Goal: Transaction & Acquisition: Purchase product/service

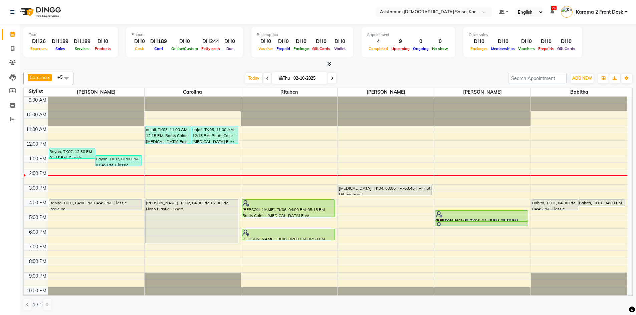
scroll to position [6, 0]
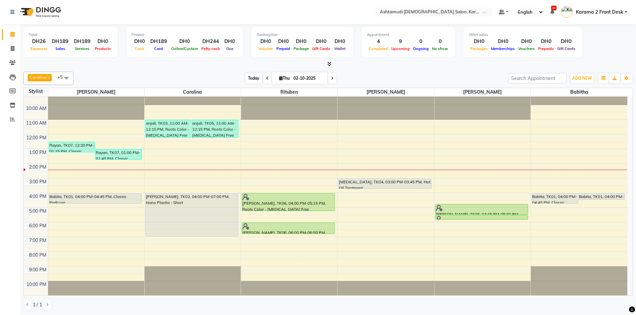
click at [247, 78] on span "Today" at bounding box center [253, 78] width 17 height 10
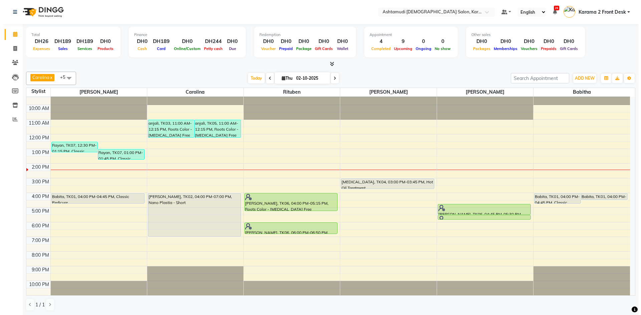
scroll to position [0, 0]
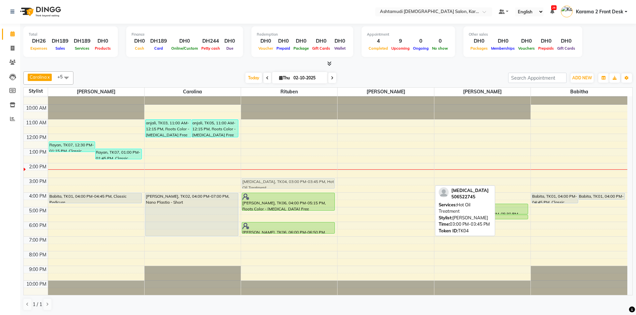
drag, startPoint x: 348, startPoint y: 183, endPoint x: 291, endPoint y: 181, distance: 56.5
click at [291, 181] on tr "Rayan, TK07, 12:30 PM-01:15 PM, Classic Pedicure Rayan, TK07, 01:00 PM-01:45 PM…" at bounding box center [326, 192] width 604 height 205
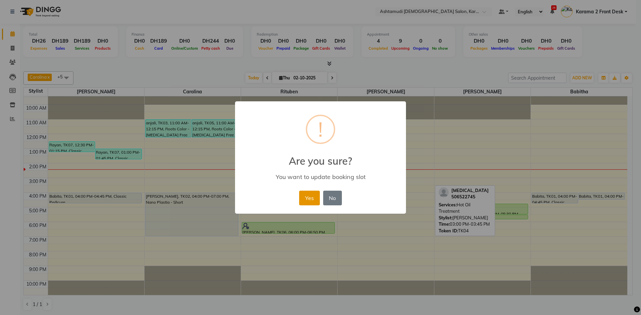
click at [311, 196] on button "Yes" at bounding box center [309, 198] width 20 height 15
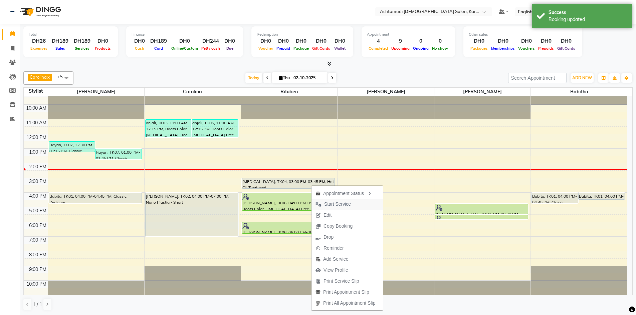
click at [347, 205] on span "Start Service" at bounding box center [337, 204] width 27 height 7
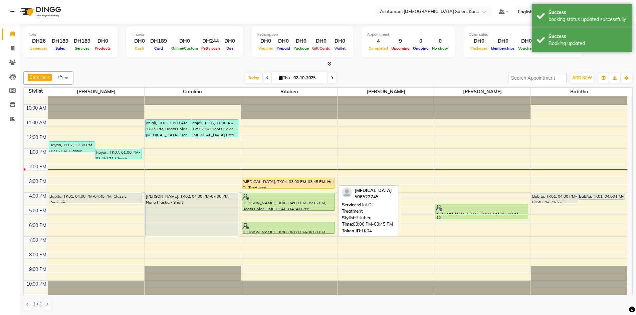
click at [314, 181] on div "yasmin, TK04, 03:00 PM-03:45 PM, Hot Oil Treatment" at bounding box center [288, 184] width 92 height 10
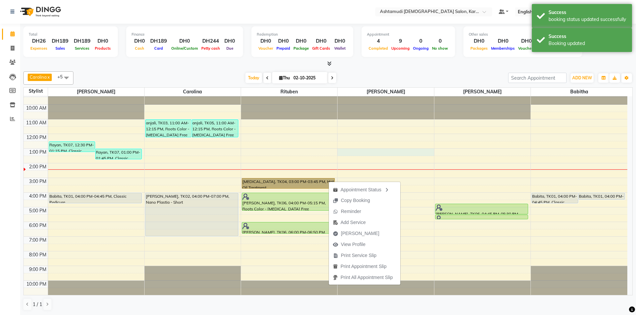
click at [397, 155] on div "9:00 AM 10:00 AM 11:00 AM 12:00 PM 1:00 PM 2:00 PM 3:00 PM 4:00 PM 5:00 PM 6:00…" at bounding box center [326, 192] width 604 height 205
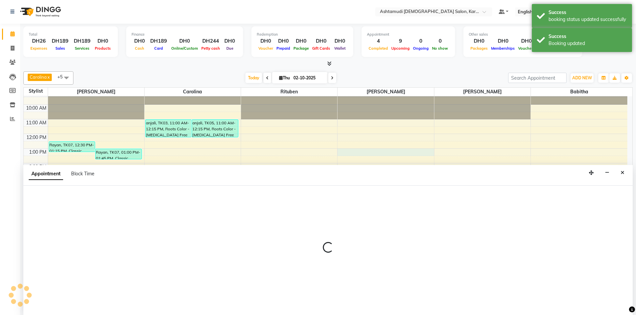
select select "77371"
select select "780"
select select "tentative"
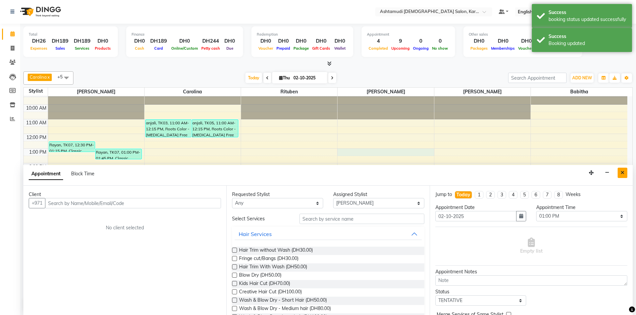
click at [623, 171] on icon "Close" at bounding box center [623, 173] width 4 height 5
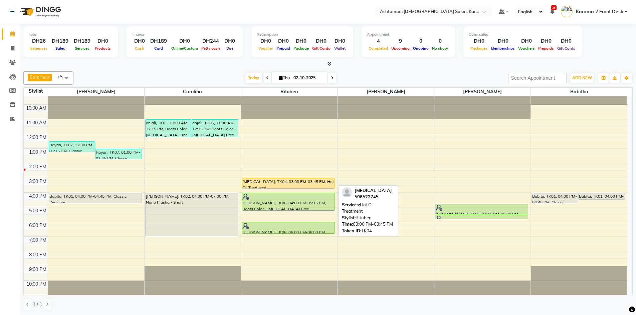
click at [285, 182] on div "yasmin, TK04, 03:00 PM-03:45 PM, Hot Oil Treatment" at bounding box center [288, 184] width 92 height 10
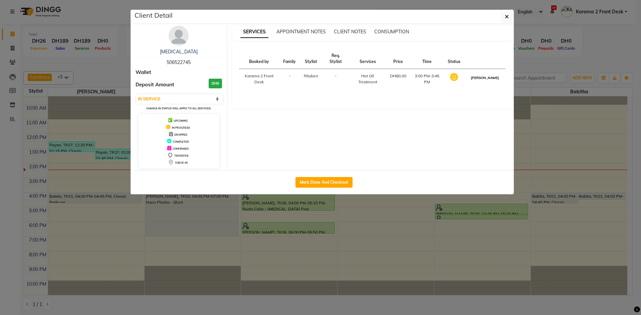
click at [490, 79] on button "MARK DONE" at bounding box center [485, 78] width 32 height 8
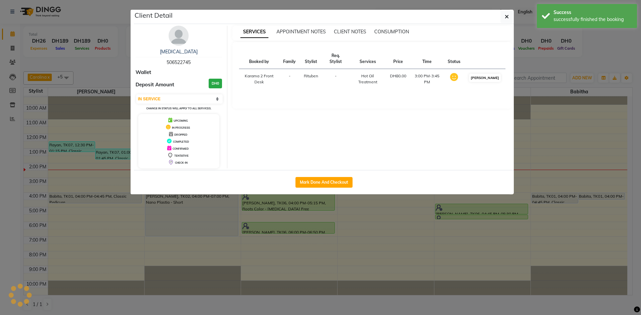
select select "3"
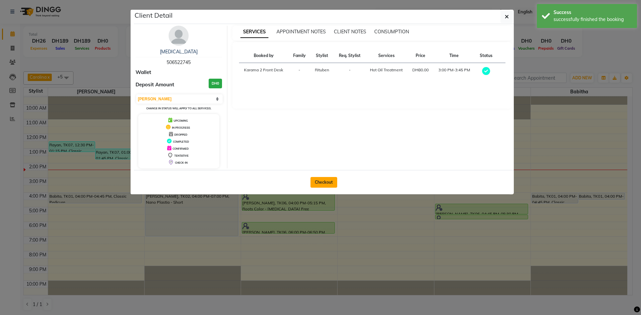
click at [327, 187] on button "Checkout" at bounding box center [323, 182] width 27 height 11
select select "service"
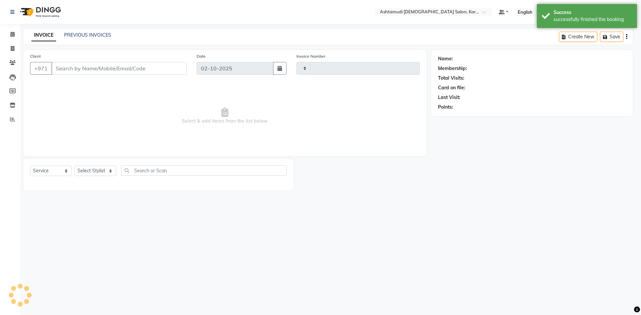
type input "2393"
select select "7424"
type input "506522745"
select select "71373"
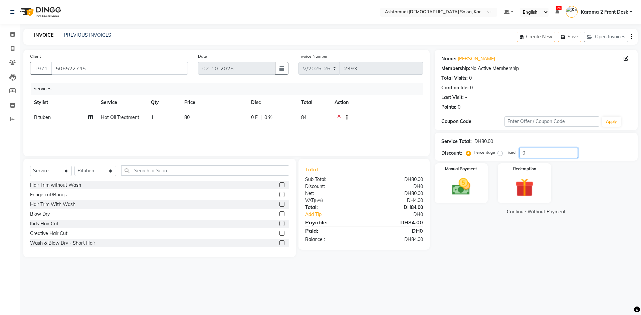
click at [539, 150] on input "0" at bounding box center [548, 153] width 58 height 10
type input "2"
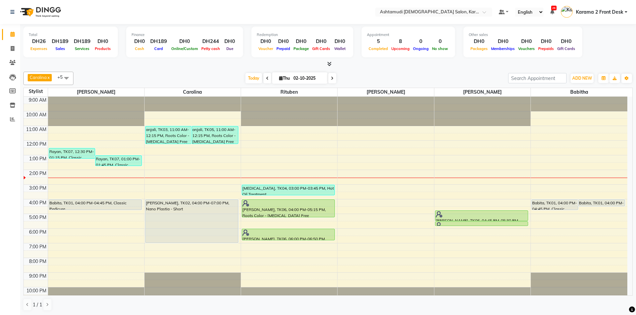
click at [130, 76] on div "Today Thu 02-10-2025" at bounding box center [291, 78] width 428 height 10
click at [460, 65] on div at bounding box center [327, 64] width 609 height 7
drag, startPoint x: 371, startPoint y: 66, endPoint x: 445, endPoint y: 60, distance: 75.0
click at [371, 66] on div at bounding box center [327, 64] width 609 height 7
click at [16, 117] on span at bounding box center [13, 120] width 12 height 8
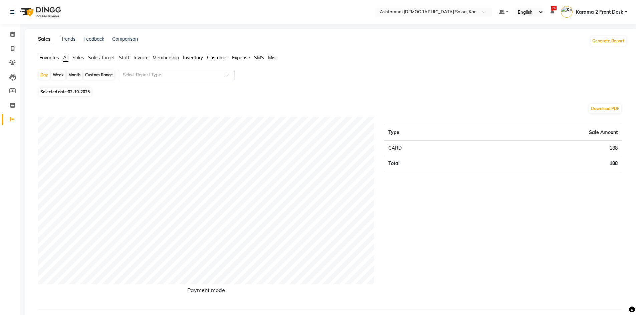
click at [247, 57] on span "Expense" at bounding box center [241, 58] width 18 height 6
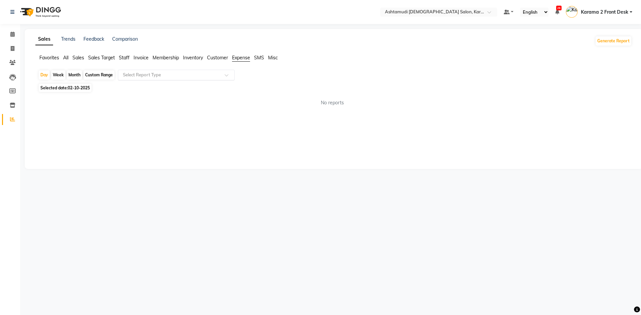
click at [178, 74] on input "text" at bounding box center [170, 75] width 96 height 7
click at [161, 97] on div "Expense" at bounding box center [176, 100] width 116 height 13
select select "full_report"
select select "csv"
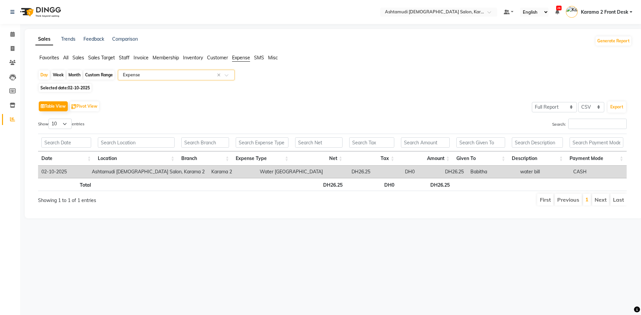
click at [354, 86] on div "Selected date: 02-10-2025" at bounding box center [335, 87] width 594 height 7
click at [370, 111] on div "Table View Pivot View Select Full Report Filtered Report Select CSV PDF Export" at bounding box center [332, 106] width 589 height 14
drag, startPoint x: 370, startPoint y: 111, endPoint x: 60, endPoint y: 43, distance: 317.1
click at [368, 109] on div "Table View Pivot View Select Full Report Filtered Report Select CSV PDF Export" at bounding box center [332, 106] width 589 height 14
drag, startPoint x: 462, startPoint y: 91, endPoint x: 373, endPoint y: 80, distance: 89.8
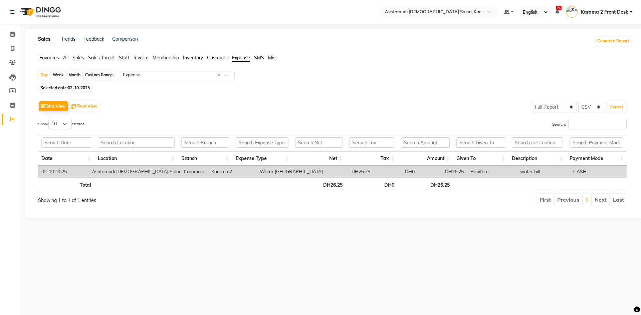
click at [462, 91] on div "Selected date: 02-10-2025" at bounding box center [335, 87] width 594 height 7
click at [16, 36] on span at bounding box center [13, 35] width 12 height 8
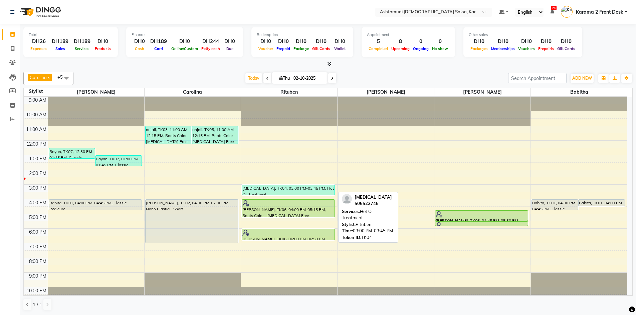
click at [300, 189] on div "[MEDICAL_DATA], TK04, 03:00 PM-03:45 PM, Hot Oil Treatment" at bounding box center [288, 190] width 92 height 10
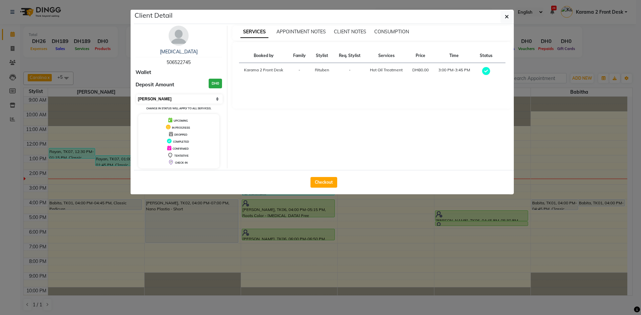
click at [173, 100] on select "Select MARK DONE UPCOMING" at bounding box center [179, 98] width 86 height 9
select select "5"
click at [136, 94] on select "Select MARK DONE UPCOMING" at bounding box center [179, 98] width 86 height 9
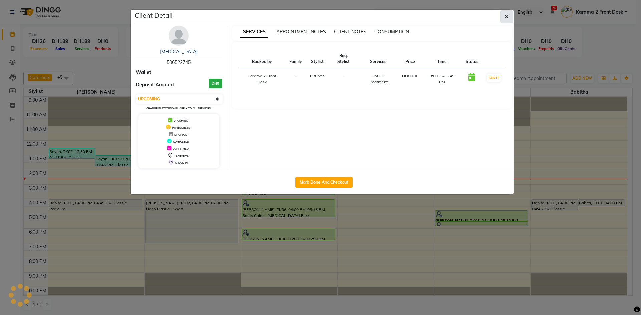
click at [507, 12] on button "button" at bounding box center [506, 16] width 13 height 13
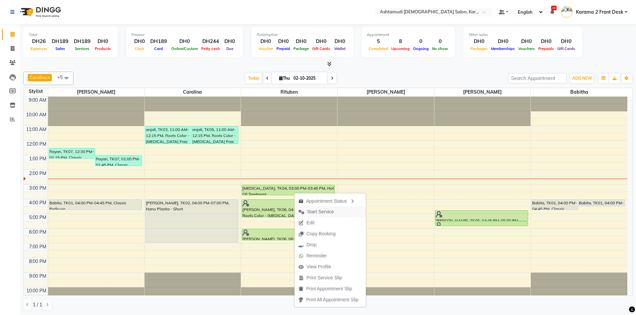
click at [309, 214] on span "Start Service" at bounding box center [320, 212] width 27 height 7
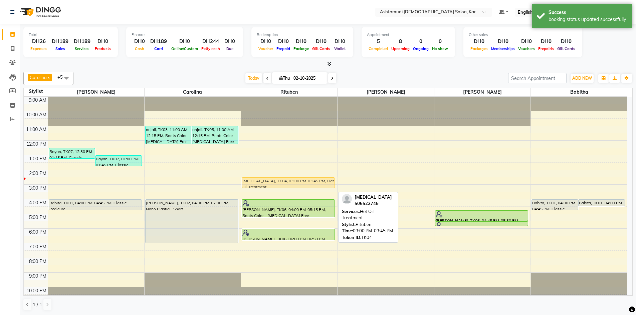
drag, startPoint x: 279, startPoint y: 190, endPoint x: 279, endPoint y: 183, distance: 6.4
click at [279, 183] on div "yasmin, TK04, 03:00 PM-03:45 PM, Hot Oil Treatment Reshma Aboobacker, TK06, 04:…" at bounding box center [289, 199] width 96 height 205
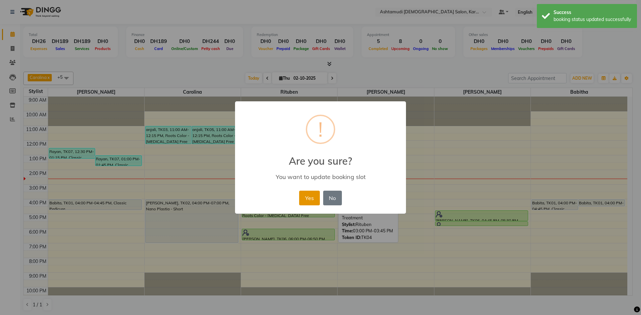
click at [316, 196] on button "Yes" at bounding box center [309, 198] width 20 height 15
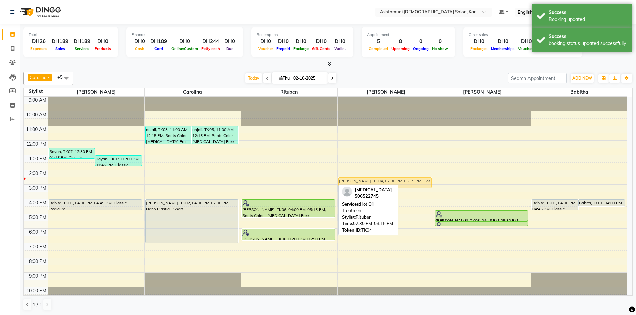
drag, startPoint x: 264, startPoint y: 182, endPoint x: 356, endPoint y: 181, distance: 92.5
click at [356, 181] on tr "Rayan, TK07, 12:30 PM-01:15 PM, Classic Pedicure Rayan, TK07, 01:00 PM-01:45 PM…" at bounding box center [326, 199] width 604 height 205
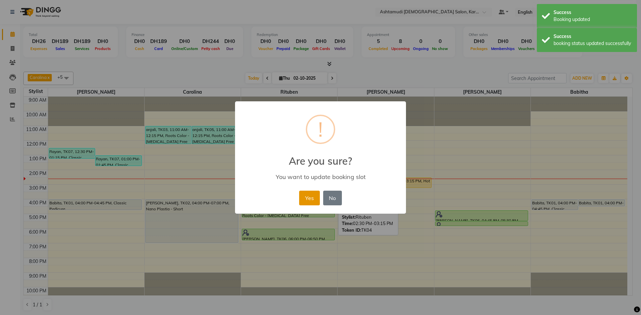
click at [301, 199] on button "Yes" at bounding box center [309, 198] width 20 height 15
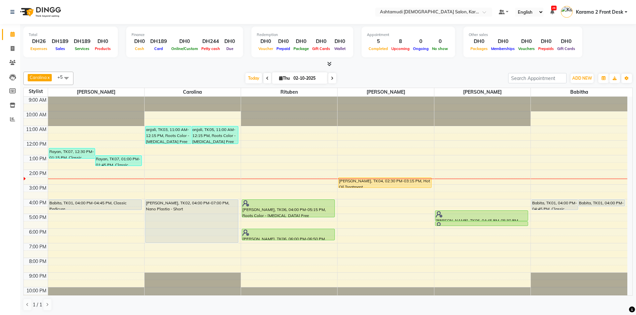
click at [163, 76] on div "Today Thu 02-10-2025" at bounding box center [291, 78] width 428 height 10
click at [10, 120] on span at bounding box center [13, 120] width 12 height 8
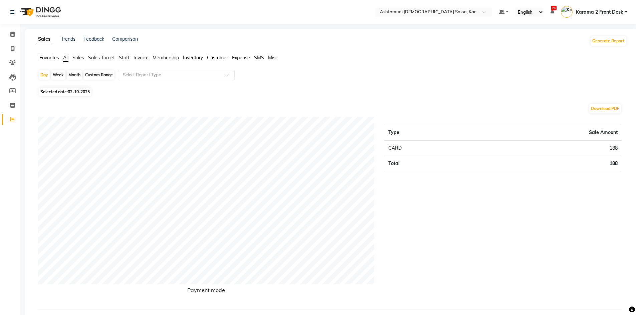
click at [79, 58] on span "Sales" at bounding box center [78, 58] width 12 height 6
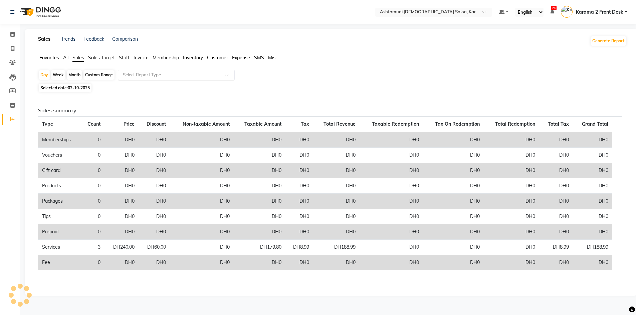
click at [139, 73] on input "text" at bounding box center [170, 75] width 96 height 7
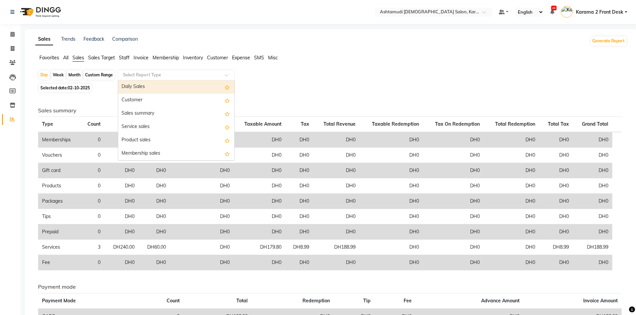
click at [125, 58] on span "Staff" at bounding box center [124, 58] width 11 height 6
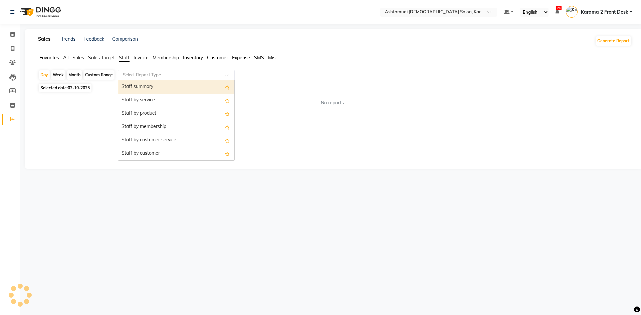
click at [131, 74] on input "text" at bounding box center [170, 75] width 96 height 7
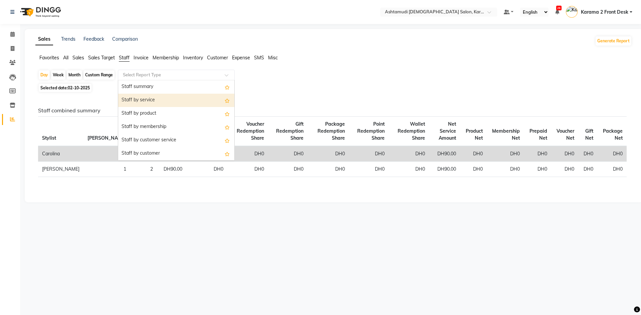
click at [136, 100] on div "Staff by service" at bounding box center [176, 100] width 116 height 13
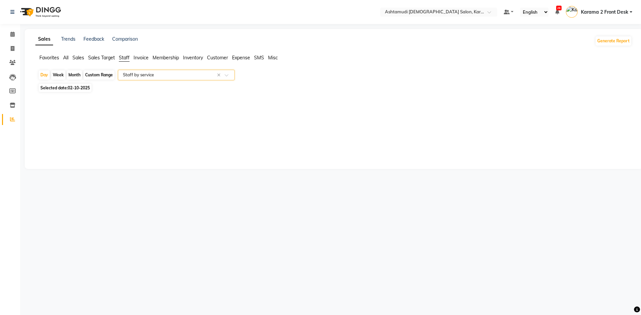
select select "full_report"
select select "csv"
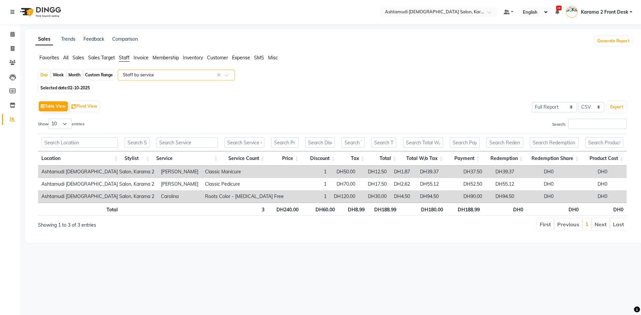
click at [94, 74] on div "Custom Range" at bounding box center [98, 74] width 31 height 9
select select "10"
select select "2025"
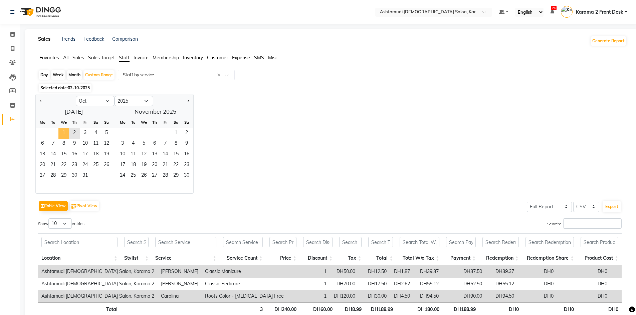
click at [63, 133] on span "1" at bounding box center [63, 133] width 11 height 11
click at [70, 134] on span "2" at bounding box center [74, 133] width 11 height 11
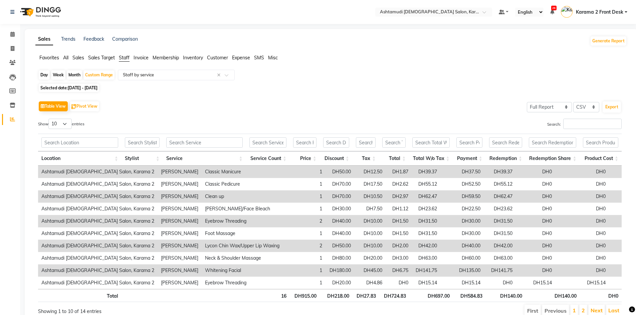
scroll to position [29, 0]
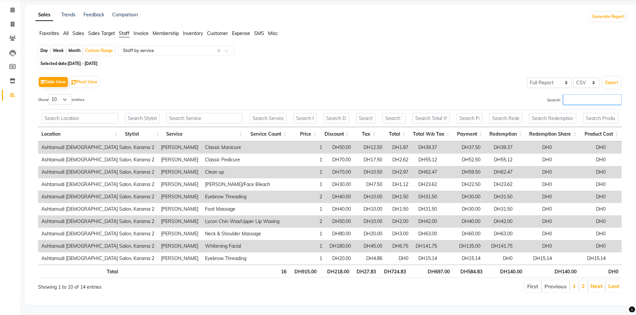
click at [563, 94] on input "Search:" at bounding box center [592, 99] width 58 height 10
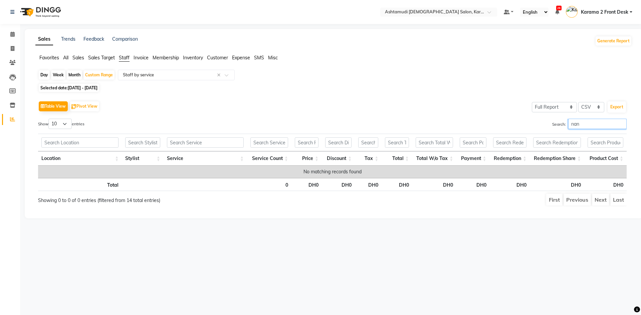
type input "nano"
drag, startPoint x: 579, startPoint y: 121, endPoint x: 558, endPoint y: 128, distance: 22.3
click at [558, 128] on label "Search: nano" at bounding box center [589, 124] width 74 height 10
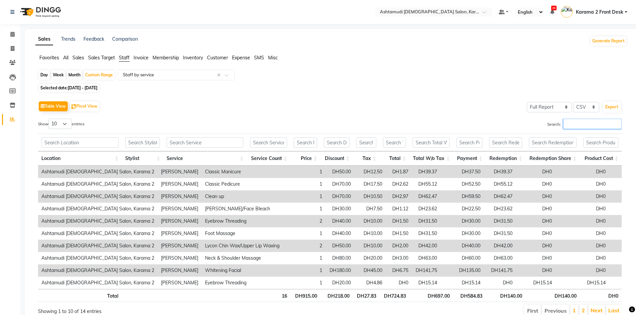
click at [568, 126] on input "Search:" at bounding box center [592, 124] width 58 height 10
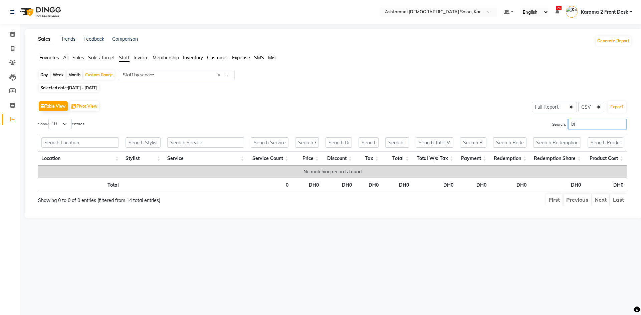
type input "bio"
drag, startPoint x: 580, startPoint y: 127, endPoint x: 554, endPoint y: 127, distance: 26.0
click at [554, 127] on label "Search: bio" at bounding box center [589, 124] width 74 height 10
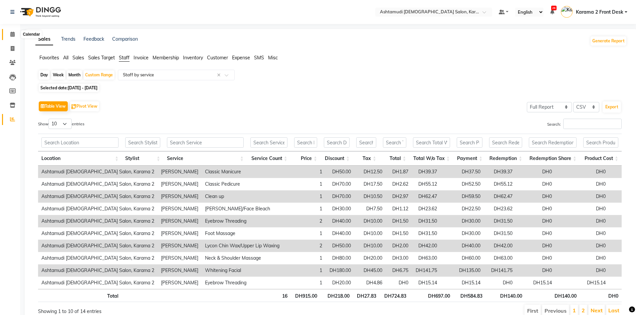
click at [12, 37] on span at bounding box center [13, 35] width 12 height 8
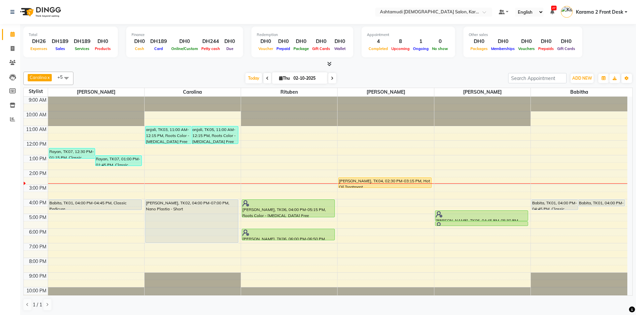
click at [207, 79] on div "Today Thu 02-10-2025" at bounding box center [291, 78] width 428 height 10
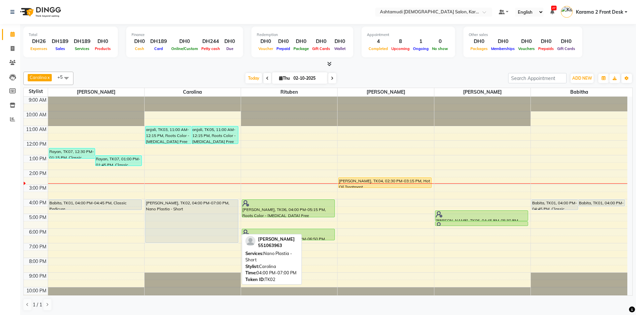
click at [155, 205] on div "[PERSON_NAME], TK02, 04:00 PM-07:00 PM, Nano Plastia - Short" at bounding box center [192, 221] width 92 height 43
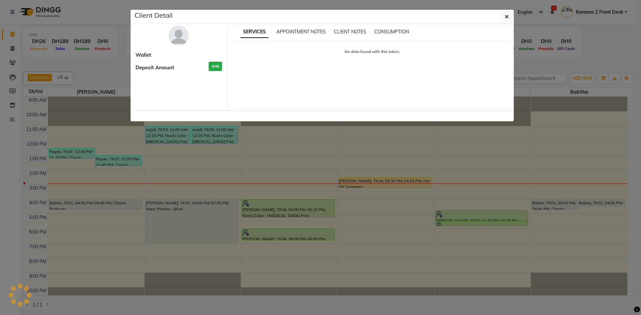
select select "7"
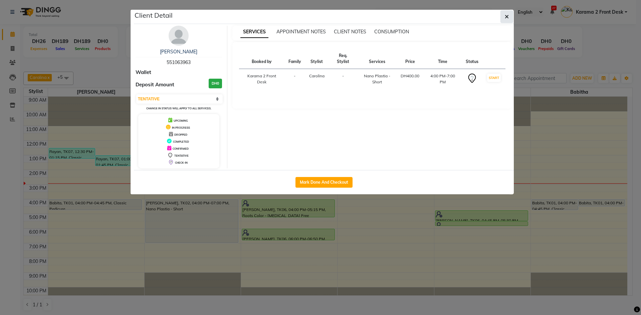
click at [506, 17] on icon "button" at bounding box center [507, 16] width 4 height 5
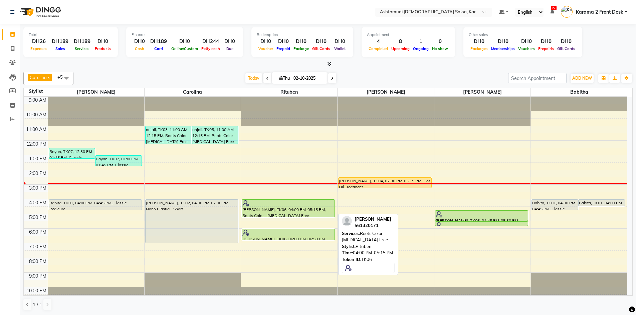
click at [266, 210] on div "[PERSON_NAME], TK06, 04:00 PM-05:15 PM, Roots Color - [MEDICAL_DATA] Free" at bounding box center [288, 208] width 92 height 17
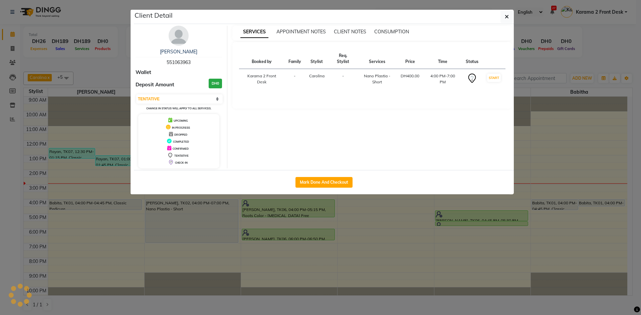
select select "5"
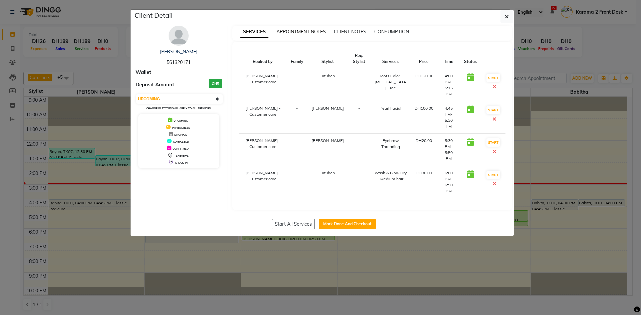
click at [291, 29] on span "APPOINTMENT NOTES" at bounding box center [300, 32] width 49 height 6
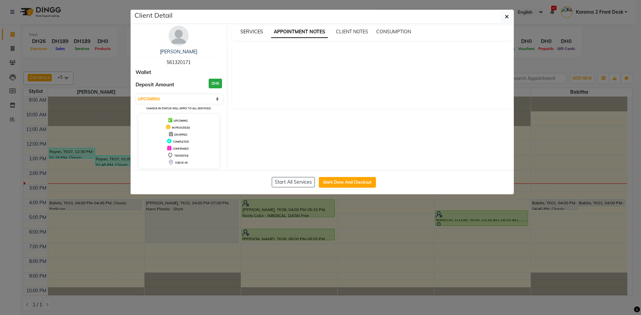
click at [252, 32] on span "SERVICES" at bounding box center [251, 32] width 23 height 6
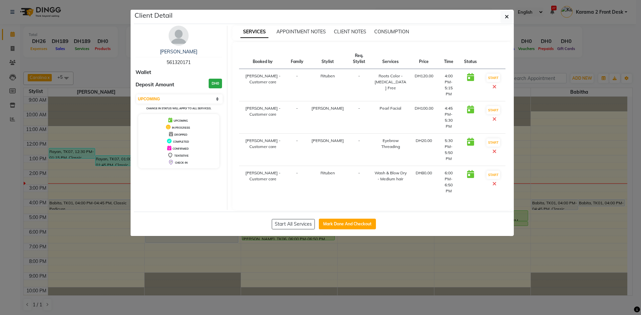
click at [492, 24] on div "Client Detail Reshma Aboobacker 561320171 Wallet Deposit Amount DH0 Select IN S…" at bounding box center [324, 123] width 380 height 227
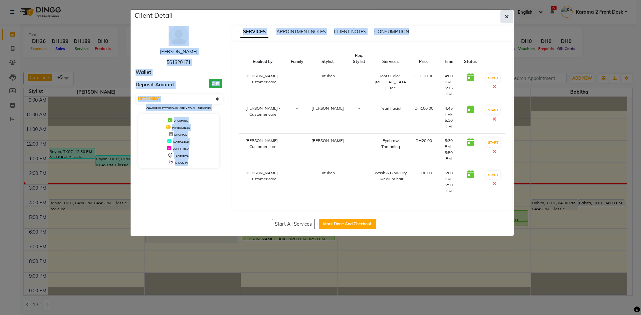
click at [505, 16] on icon "button" at bounding box center [507, 16] width 4 height 5
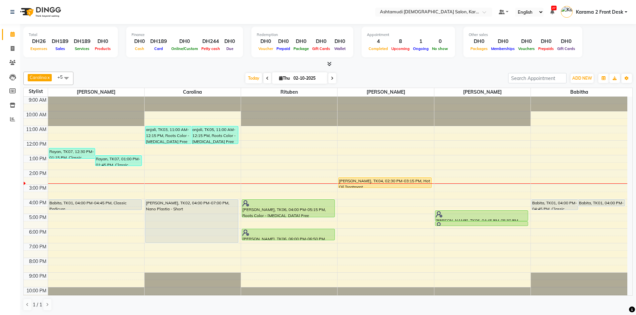
click at [434, 73] on div "Today Thu 02-10-2025" at bounding box center [291, 78] width 428 height 10
click at [382, 75] on div "Today Thu 02-10-2025" at bounding box center [291, 78] width 428 height 10
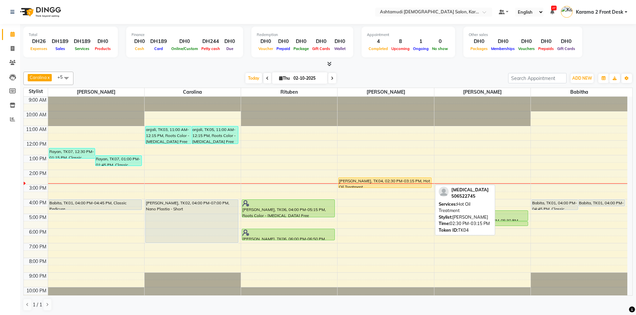
click at [386, 181] on div "[PERSON_NAME], TK04, 02:30 PM-03:15 PM, Hot Oil Treatment" at bounding box center [384, 183] width 92 height 10
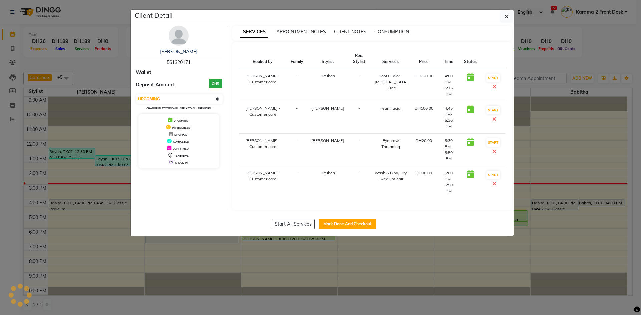
select select "1"
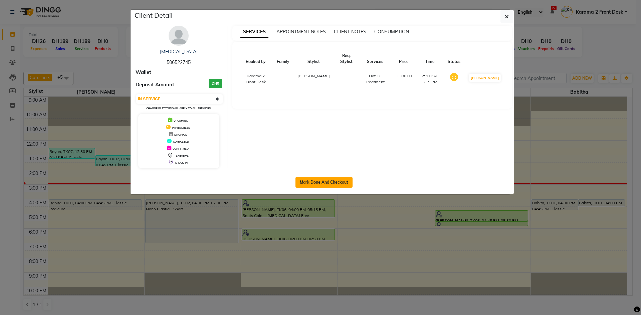
click at [318, 183] on button "Mark Done And Checkout" at bounding box center [323, 182] width 57 height 11
select select "service"
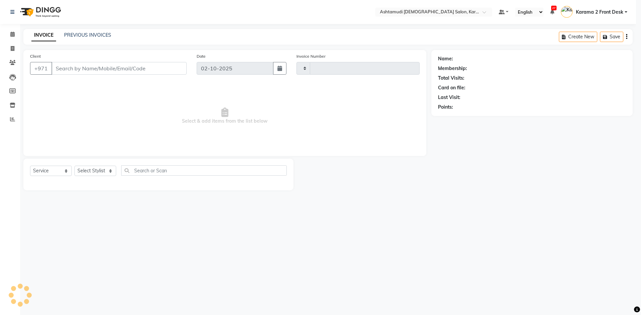
type input "2393"
select select "7424"
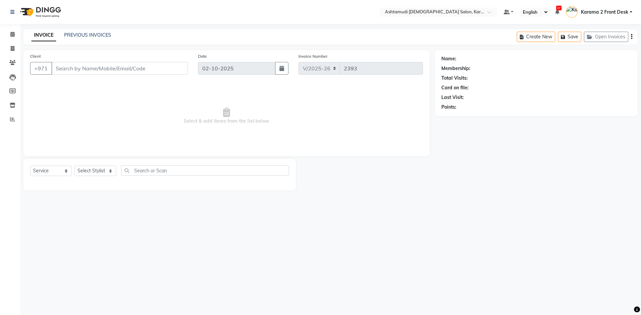
type input "506522745"
select select "77371"
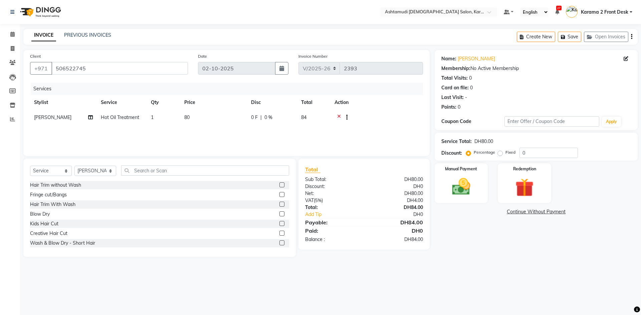
drag, startPoint x: 408, startPoint y: 127, endPoint x: 579, endPoint y: 158, distance: 173.6
click at [410, 129] on div "Services Stylist Service Qty Price Disc Total Action Farsana Begum Hot Oil Trea…" at bounding box center [226, 116] width 393 height 67
drag, startPoint x: 558, startPoint y: 153, endPoint x: 479, endPoint y: 155, distance: 79.5
click at [479, 155] on div "Percentage Fixed 0" at bounding box center [522, 153] width 110 height 10
type input "25"
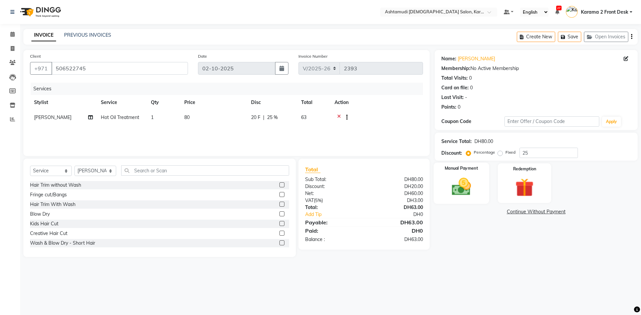
click at [475, 188] on img at bounding box center [461, 187] width 31 height 22
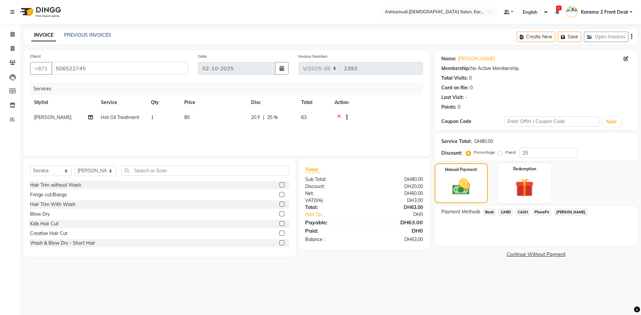
click at [508, 213] on span "CARD" at bounding box center [505, 213] width 14 height 8
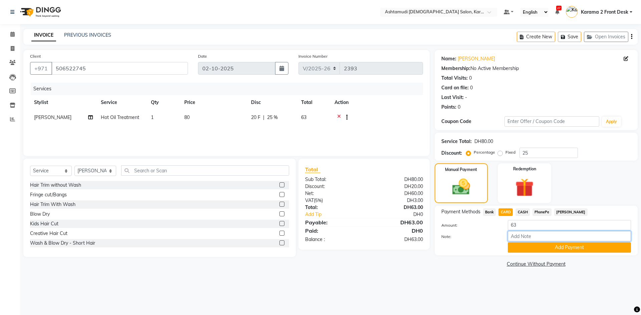
click at [532, 235] on input "Note:" at bounding box center [569, 236] width 123 height 10
type input "swathy"
click at [538, 247] on button "Add Payment" at bounding box center [569, 248] width 123 height 10
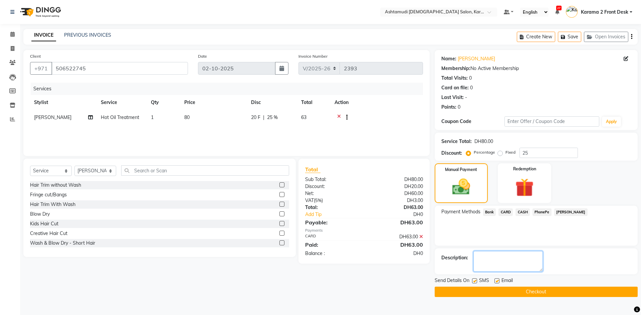
click at [478, 260] on textarea at bounding box center [507, 261] width 69 height 21
click at [469, 280] on span "Send Details On" at bounding box center [452, 281] width 35 height 8
click at [474, 280] on label at bounding box center [474, 281] width 5 height 5
click at [474, 280] on input "checkbox" at bounding box center [474, 281] width 4 height 4
checkbox input "false"
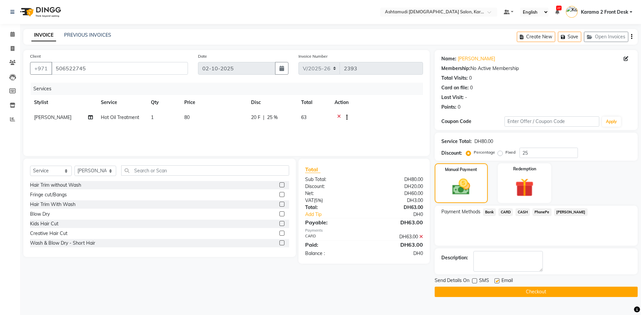
click at [496, 280] on label at bounding box center [496, 281] width 5 height 5
click at [496, 280] on input "checkbox" at bounding box center [496, 281] width 4 height 4
checkbox input "false"
click at [507, 256] on textarea at bounding box center [507, 261] width 69 height 21
click at [508, 244] on div "Payment Methods Bank CARD CASH PhonePe Tamara" at bounding box center [536, 226] width 203 height 40
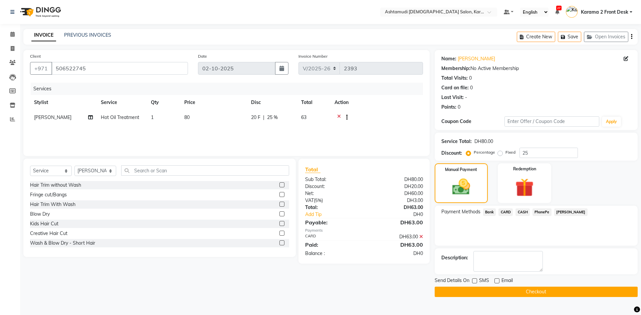
click at [501, 272] on div "Description:" at bounding box center [536, 262] width 203 height 26
click at [489, 289] on button "Checkout" at bounding box center [536, 292] width 203 height 10
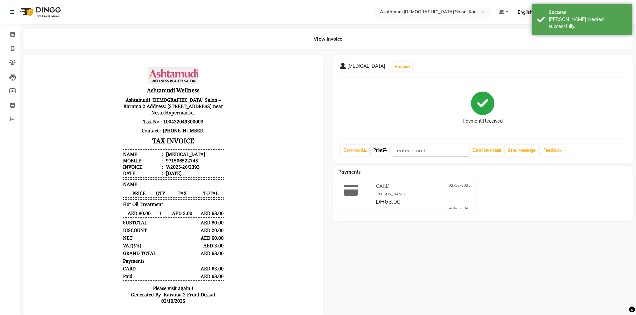
click at [384, 146] on link "Print" at bounding box center [380, 150] width 19 height 11
click at [17, 40] on li "Calendar" at bounding box center [10, 34] width 20 height 14
click at [16, 33] on span at bounding box center [13, 35] width 12 height 8
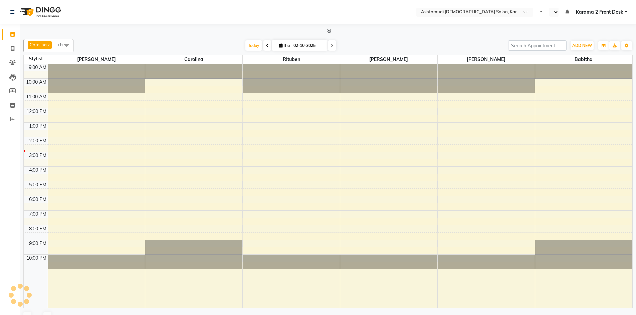
select select "en"
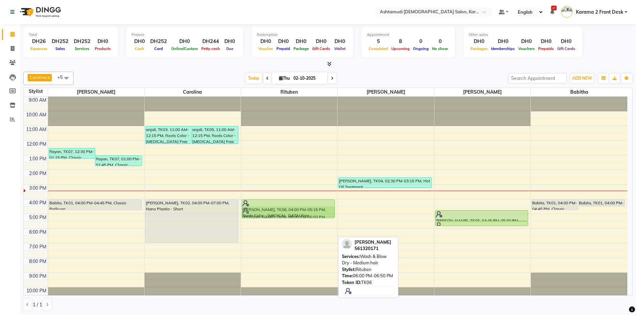
drag, startPoint x: 273, startPoint y: 236, endPoint x: 276, endPoint y: 216, distance: 19.9
click at [276, 216] on div "[PERSON_NAME], TK06, 04:00 PM-05:15 PM, Roots Color - [MEDICAL_DATA] Free [PERS…" at bounding box center [289, 199] width 96 height 205
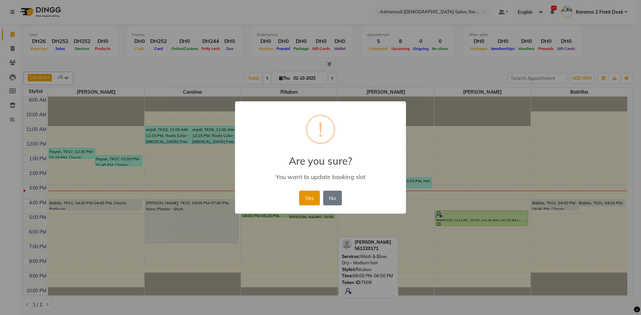
click at [311, 200] on button "Yes" at bounding box center [309, 198] width 20 height 15
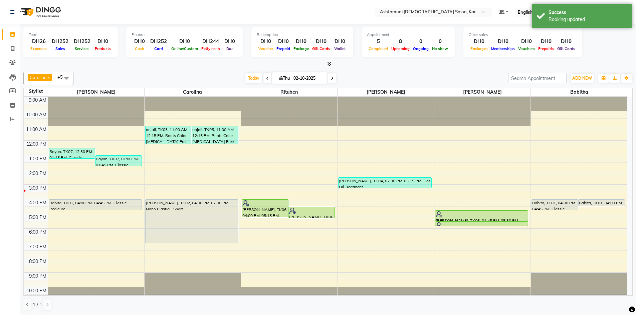
click at [365, 77] on div "Today Thu 02-10-2025" at bounding box center [291, 78] width 428 height 10
drag, startPoint x: 168, startPoint y: 64, endPoint x: 163, endPoint y: 55, distance: 9.7
click at [168, 64] on div at bounding box center [327, 64] width 609 height 7
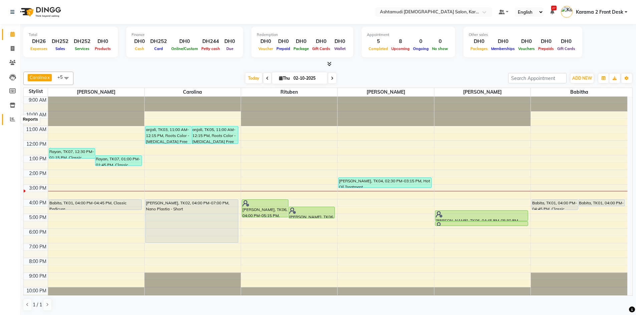
click at [14, 123] on span at bounding box center [13, 120] width 12 height 8
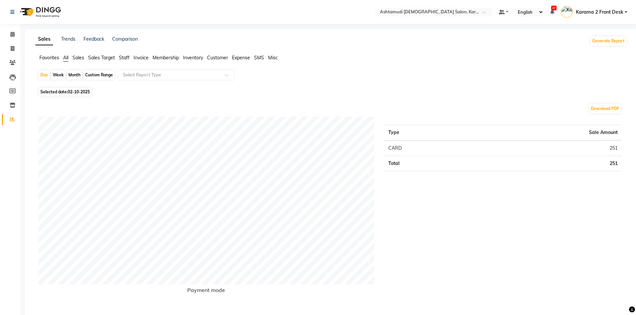
click at [211, 58] on span "Customer" at bounding box center [217, 58] width 21 height 6
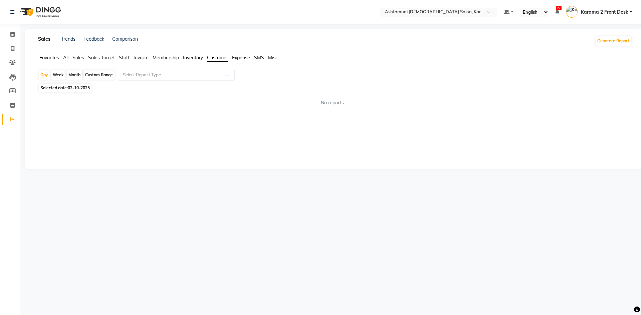
click at [184, 79] on div "Select Report Type" at bounding box center [176, 75] width 117 height 11
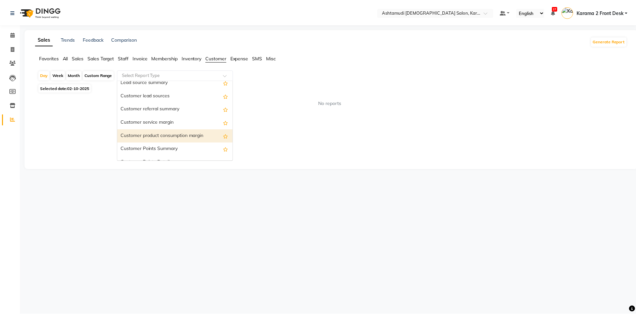
scroll to position [53, 0]
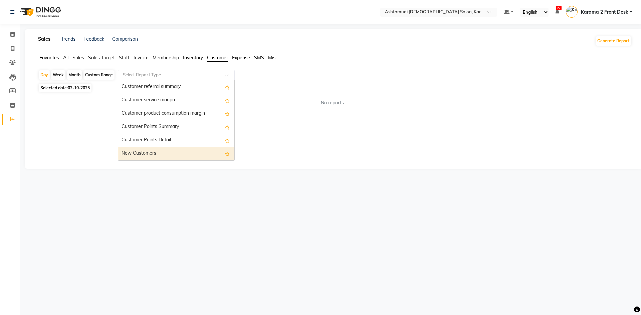
click at [166, 150] on div "New Customers" at bounding box center [176, 153] width 116 height 13
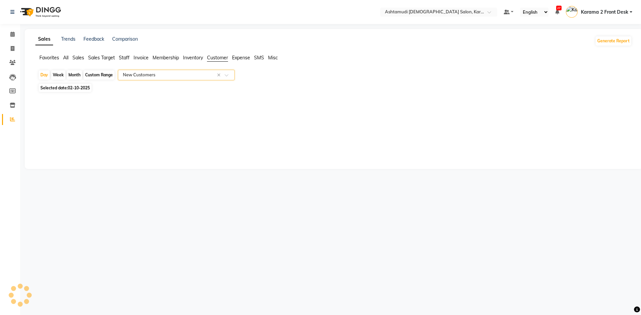
select select "full_report"
select select "csv"
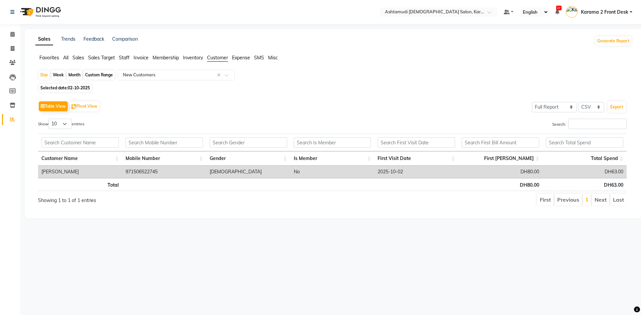
click at [164, 113] on div "Table View Pivot View Select Full Report Filtered Report Select CSV PDF Export" at bounding box center [332, 106] width 589 height 14
click at [14, 38] on span at bounding box center [13, 35] width 12 height 8
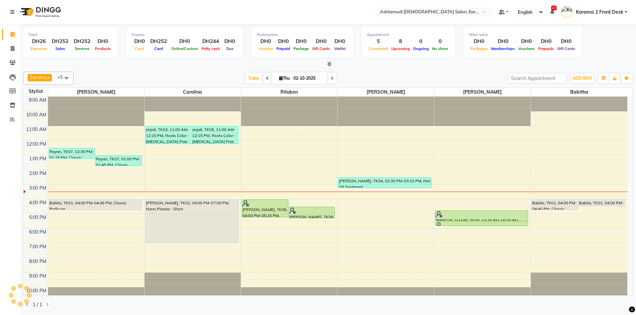
click at [106, 25] on div "Total DH26 Expenses DH252 Sales DH252 Services DH0 Products Finance DH0 Cash DH…" at bounding box center [327, 46] width 609 height 44
click at [251, 77] on span "Today" at bounding box center [253, 78] width 17 height 10
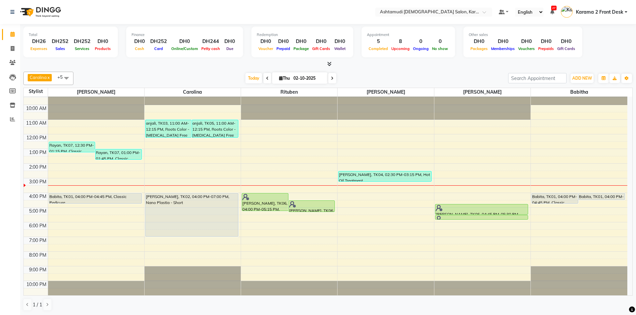
click at [128, 3] on nav "Select Location × Ashtamudi Ladies Salon, Karama 2 Default Panel My Panel Engli…" at bounding box center [318, 12] width 636 height 24
click at [128, 63] on div at bounding box center [327, 64] width 609 height 7
click at [107, 61] on div at bounding box center [327, 64] width 609 height 7
click at [84, 16] on nav "Select Location × Ashtamudi Ladies Salon, Karama 2 Default Panel My Panel Engli…" at bounding box center [318, 12] width 636 height 24
drag, startPoint x: 112, startPoint y: 17, endPoint x: 92, endPoint y: 4, distance: 23.4
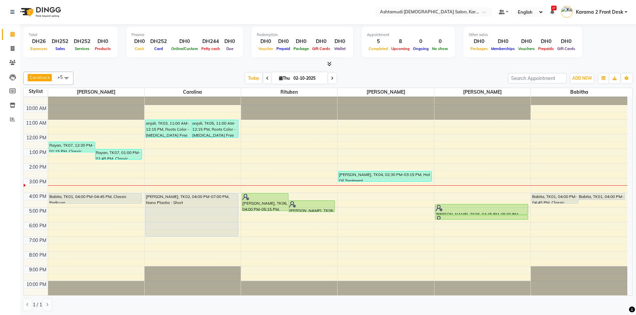
click at [110, 17] on nav "Select Location × Ashtamudi Ladies Salon, Karama 2 Default Panel My Panel Engli…" at bounding box center [318, 12] width 636 height 24
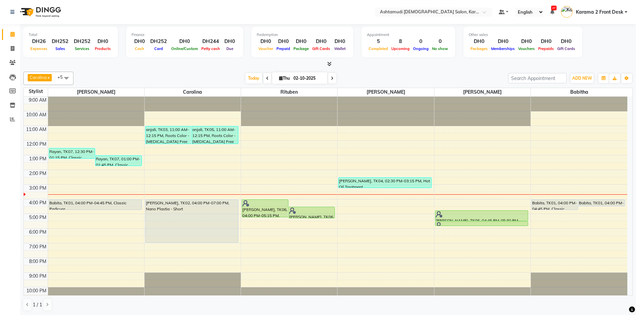
click at [260, 10] on nav "Select Location × Ashtamudi [DEMOGRAPHIC_DATA] Salon, Karama 2 Default Panel My…" at bounding box center [318, 12] width 636 height 24
click at [259, 11] on nav "Select Location × Ashtamudi [DEMOGRAPHIC_DATA] Salon, Karama 2 Default Panel My…" at bounding box center [318, 12] width 636 height 24
click at [206, 71] on div "Carolina x [PERSON_NAME] x [PERSON_NAME] x [PERSON_NAME] x [PERSON_NAME] x Ritu…" at bounding box center [327, 191] width 609 height 245
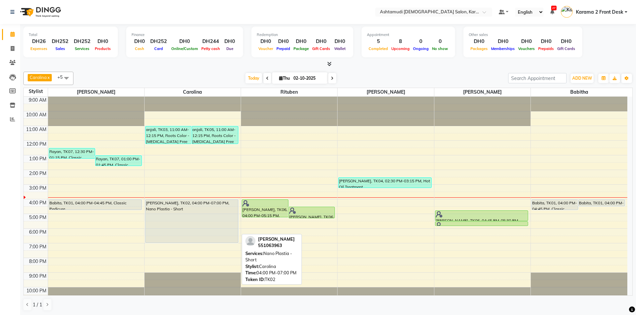
click at [214, 206] on div "[PERSON_NAME], TK02, 04:00 PM-07:00 PM, Nano Plastia - Short" at bounding box center [192, 221] width 92 height 43
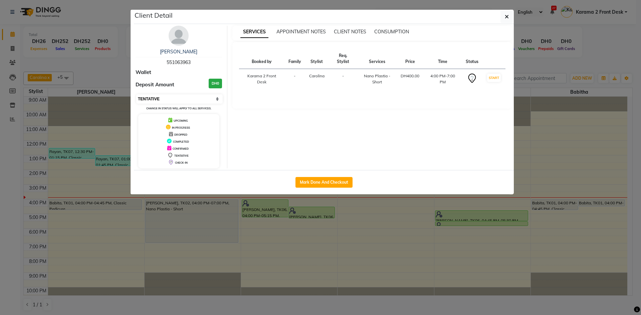
click at [214, 100] on select "Select IN SERVICE CONFIRMED TENTATIVE CHECK IN MARK DONE DROPPED UPCOMING" at bounding box center [179, 98] width 86 height 9
select select "1"
click at [136, 94] on select "Select IN SERVICE CONFIRMED TENTATIVE CHECK IN MARK DONE DROPPED UPCOMING" at bounding box center [179, 98] width 86 height 9
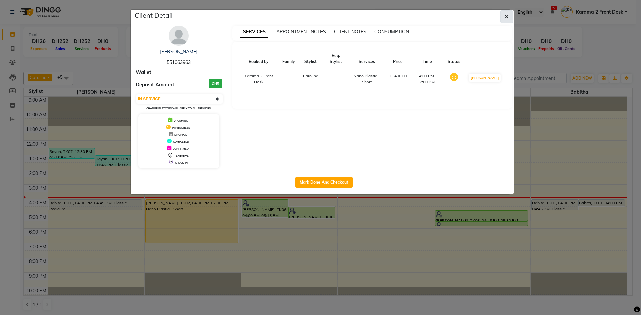
click at [507, 14] on span "button" at bounding box center [507, 16] width 4 height 7
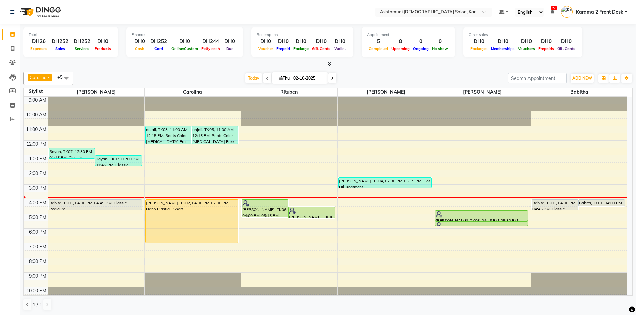
click at [380, 77] on div "Today Thu 02-10-2025" at bounding box center [291, 78] width 428 height 10
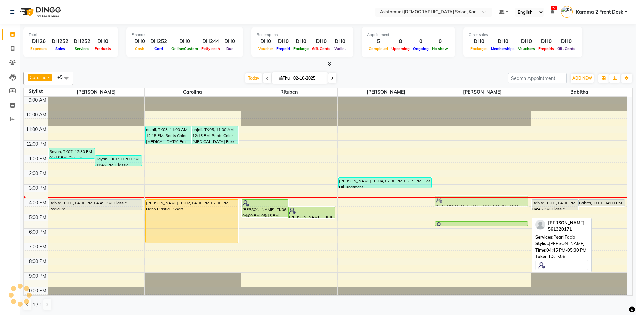
drag, startPoint x: 464, startPoint y: 215, endPoint x: 465, endPoint y: 203, distance: 12.1
click at [465, 203] on div "Reshma Aboobacker, TK06, 04:45 PM-05:30 PM, Pearl Facial Reshma Aboobacker, TK0…" at bounding box center [482, 199] width 96 height 205
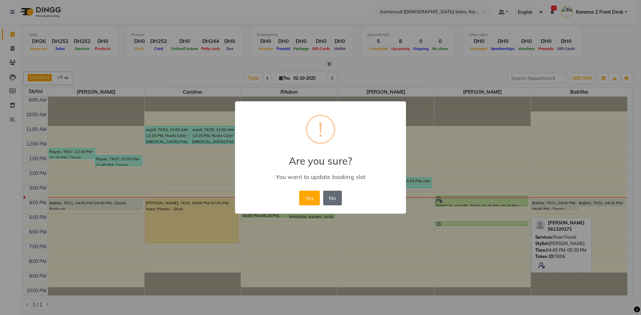
click at [309, 195] on button "Yes" at bounding box center [309, 198] width 20 height 15
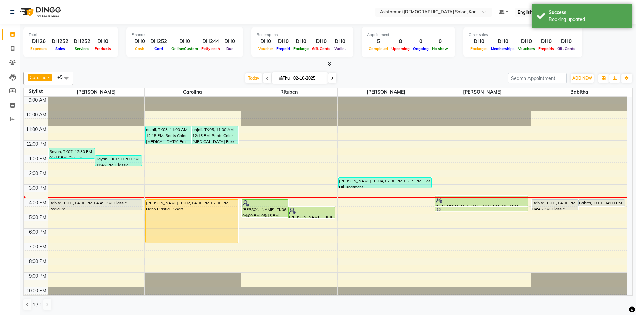
drag, startPoint x: 491, startPoint y: 222, endPoint x: 493, endPoint y: 212, distance: 10.5
click at [493, 211] on div "Reshma Aboobacker, TK06, 03:45 PM-04:30 PM, Pearl Facial Reshma Aboobacker, TK0…" at bounding box center [482, 199] width 96 height 205
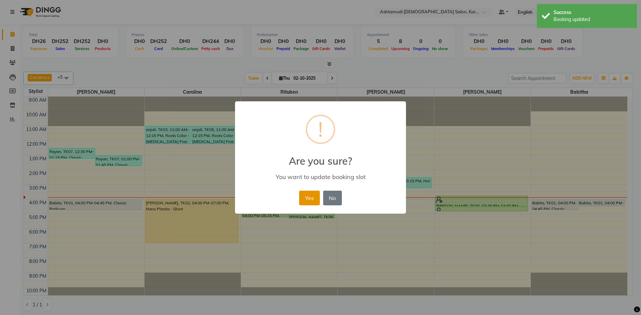
click at [311, 193] on button "Yes" at bounding box center [309, 198] width 20 height 15
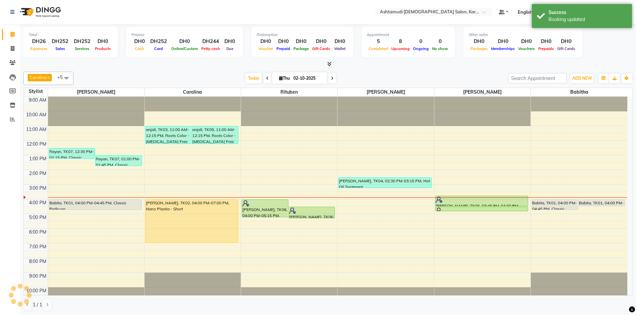
click at [383, 68] on div "Total DH26 Expenses DH252 Sales DH252 Services DH0 Products Finance DH0 Cash DH…" at bounding box center [328, 170] width 616 height 292
drag, startPoint x: 248, startPoint y: 72, endPoint x: 249, endPoint y: 75, distance: 3.6
click at [249, 74] on div "Carolina x Linda x Farsana Begum x Jyothi Krishna x Babitha x Rituben x +5 Sele…" at bounding box center [327, 78] width 609 height 13
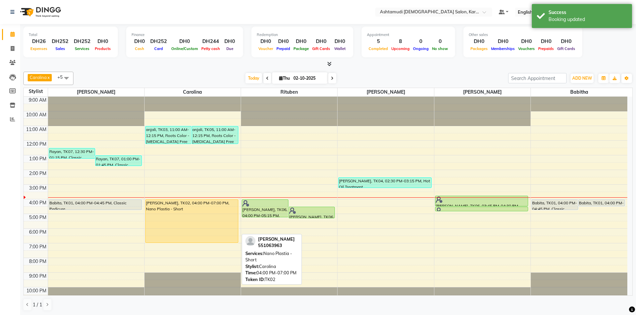
click at [219, 225] on div "[PERSON_NAME], TK02, 04:00 PM-07:00 PM, Nano Plastia - Short" at bounding box center [192, 221] width 92 height 43
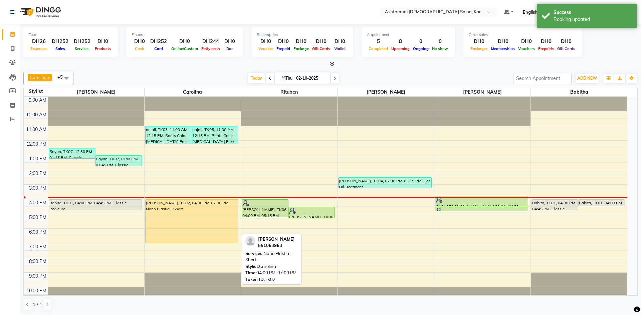
select select "1"
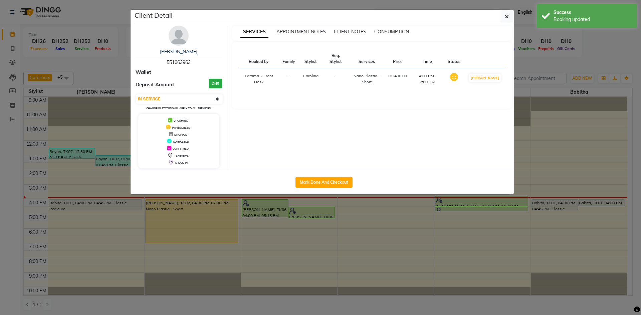
click at [175, 61] on span "551063963" at bounding box center [179, 62] width 24 height 6
click at [174, 62] on span "551063963" at bounding box center [179, 62] width 24 height 6
copy span "551063963"
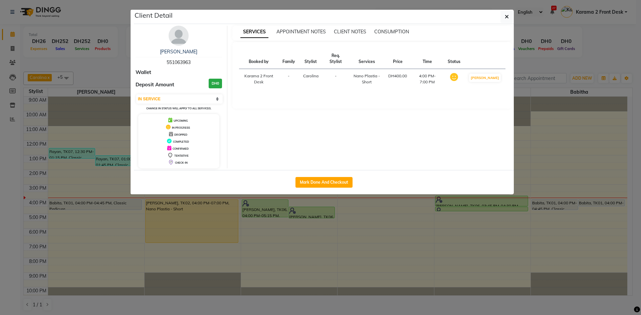
drag, startPoint x: 503, startPoint y: 16, endPoint x: 119, endPoint y: 100, distance: 393.6
click at [496, 15] on div "Client Detail" at bounding box center [324, 17] width 380 height 14
click at [129, 51] on ngb-modal-window "Client Detail Gopika 551063963 Wallet Deposit Amount DH0 Select IN SERVICE CONF…" at bounding box center [320, 157] width 641 height 315
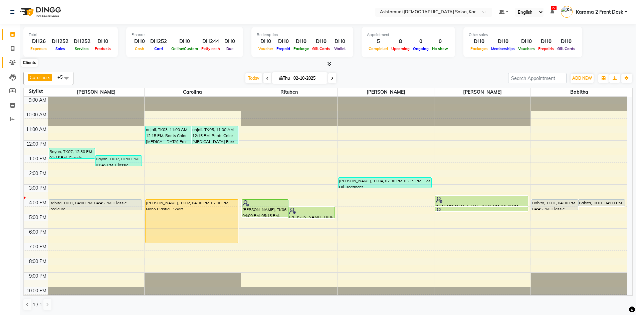
click at [11, 66] on span at bounding box center [13, 63] width 12 height 8
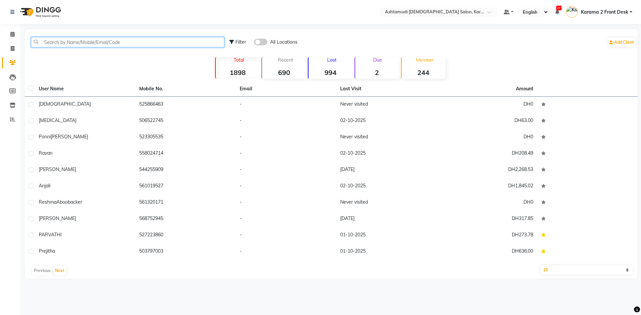
paste input "551063963"
click at [75, 46] on input "551063963" at bounding box center [127, 42] width 193 height 10
type input "551063963"
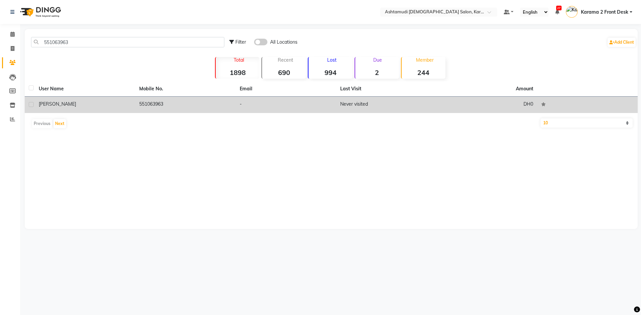
click at [102, 107] on div "Gopika" at bounding box center [85, 104] width 92 height 7
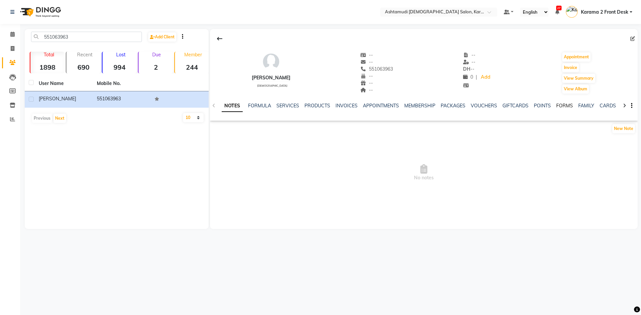
click at [562, 103] on link "FORMS" at bounding box center [564, 106] width 17 height 6
click at [227, 130] on button "Request New Form" at bounding box center [234, 129] width 48 height 10
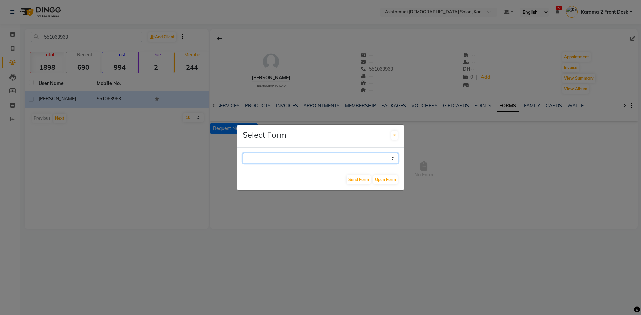
click at [266, 157] on select "WAXING CLIENT CONSULTATION FORM FACIAL-CLIENT CONSULTATION FORM HAIR TREATMENT …" at bounding box center [321, 158] width 156 height 10
select select "263"
click at [243, 153] on select "WAXING CLIENT CONSULTATION FORM FACIAL-CLIENT CONSULTATION FORM HAIR TREATMENT …" at bounding box center [321, 158] width 156 height 10
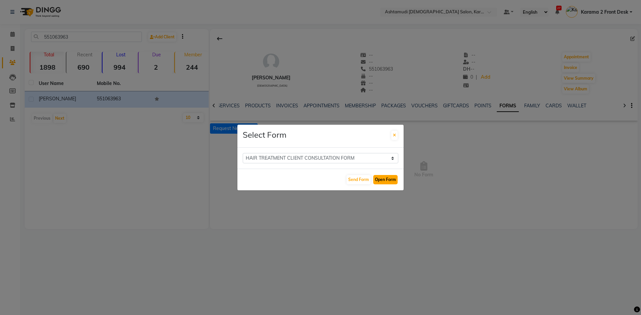
click at [380, 180] on button "Open Form" at bounding box center [385, 179] width 24 height 9
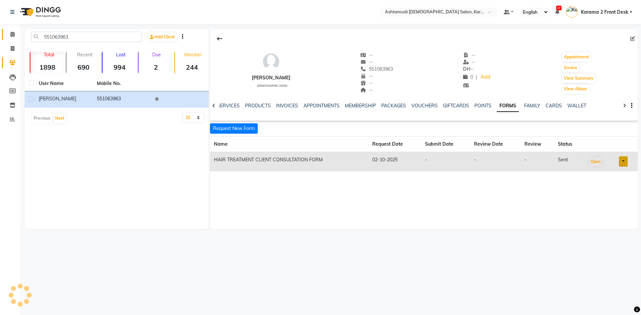
click at [14, 31] on span at bounding box center [13, 35] width 12 height 8
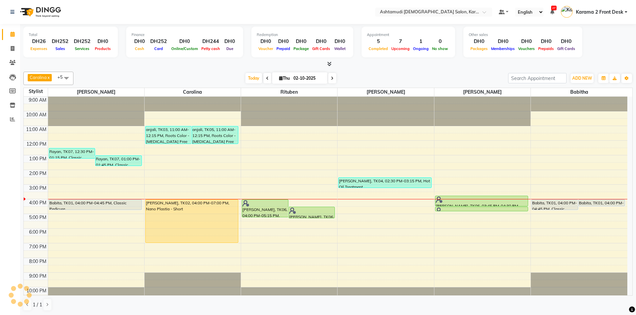
click at [147, 74] on div "Today Thu 02-10-2025" at bounding box center [291, 78] width 428 height 10
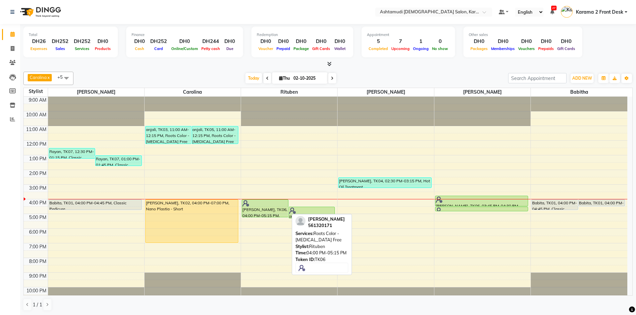
click at [259, 209] on div "[PERSON_NAME], TK06, 04:00 PM-05:15 PM, Roots Color - [MEDICAL_DATA] Free" at bounding box center [265, 208] width 46 height 17
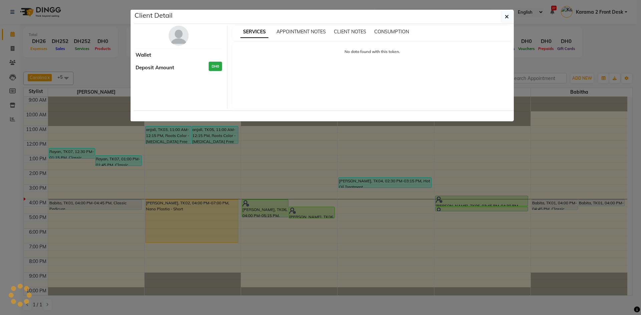
select select "5"
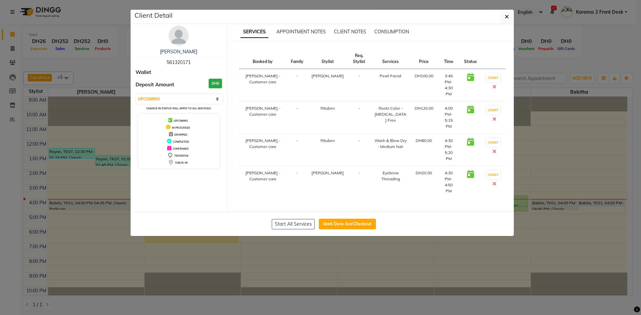
click at [185, 64] on span "561320171" at bounding box center [179, 62] width 24 height 6
copy span "561320171"
click at [509, 14] on button "button" at bounding box center [506, 16] width 13 height 13
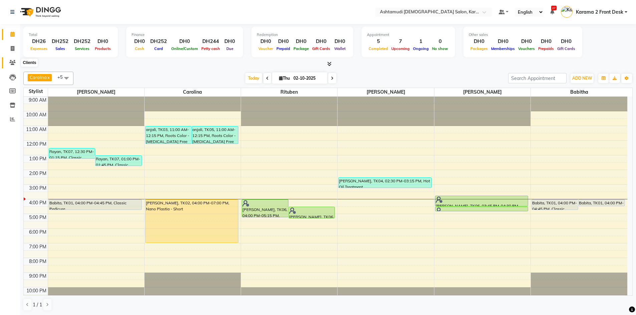
click at [14, 64] on icon at bounding box center [12, 62] width 6 height 5
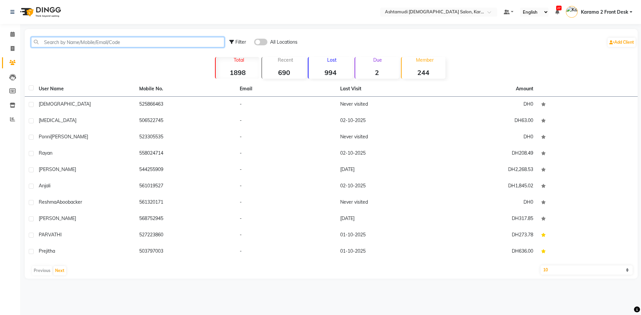
paste input "561320171"
click at [91, 46] on input "561320171" at bounding box center [127, 42] width 193 height 10
type input "561320171"
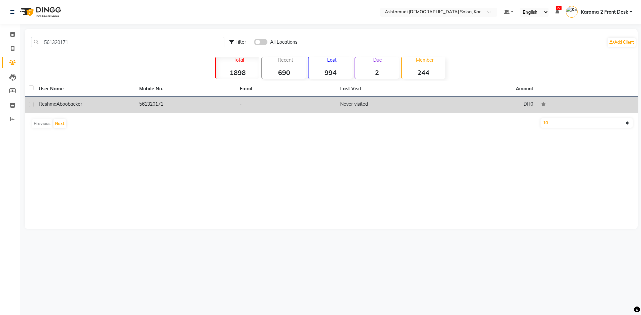
click at [126, 108] on td "Reshma Aboobacker" at bounding box center [85, 105] width 100 height 16
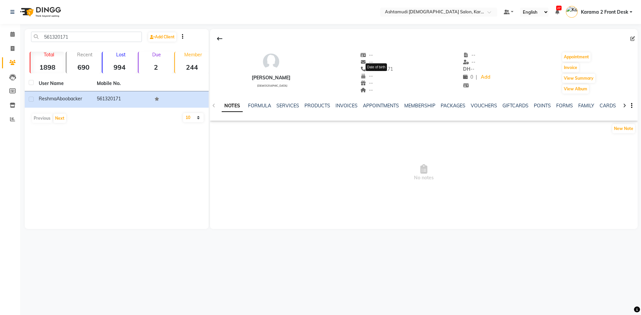
click at [373, 76] on span "--" at bounding box center [367, 76] width 13 height 6
click at [368, 148] on span "No notes" at bounding box center [424, 173] width 428 height 67
click at [13, 36] on icon at bounding box center [12, 34] width 4 height 5
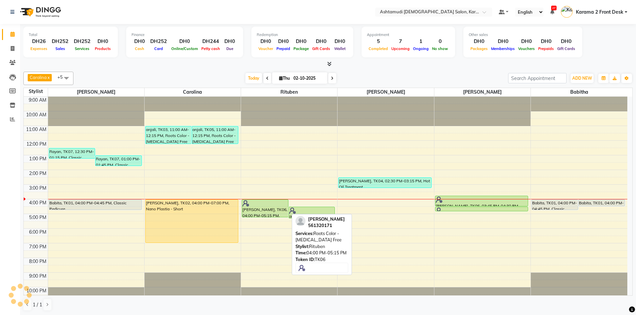
click at [265, 205] on div at bounding box center [264, 203] width 45 height 7
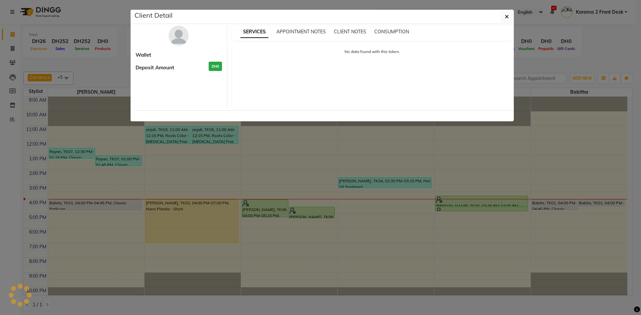
select select "5"
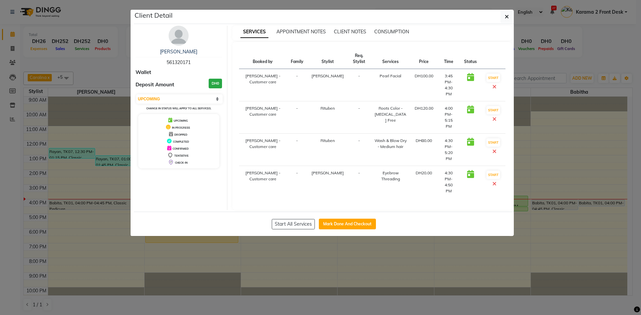
click at [169, 65] on div "Reshma Aboobacker 561320171" at bounding box center [179, 57] width 86 height 18
click at [171, 63] on span "561320171" at bounding box center [179, 62] width 24 height 6
click at [309, 30] on span "APPOINTMENT NOTES" at bounding box center [300, 32] width 49 height 6
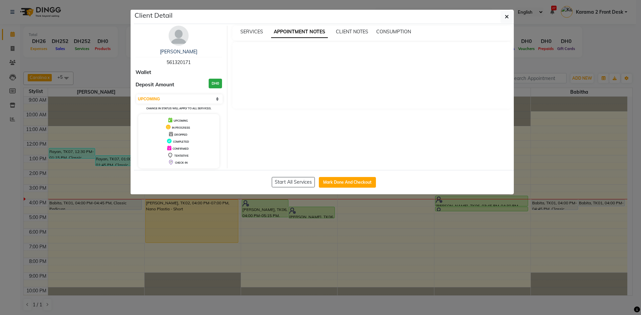
drag, startPoint x: 179, startPoint y: 61, endPoint x: 173, endPoint y: 61, distance: 6.4
click at [173, 61] on span "561320171" at bounding box center [179, 62] width 24 height 6
copy span "561320171"
click at [513, 21] on div "Client Detail" at bounding box center [324, 17] width 380 height 14
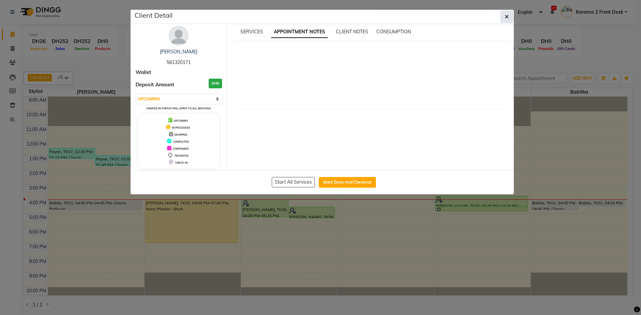
click at [512, 17] on button "button" at bounding box center [506, 16] width 13 height 13
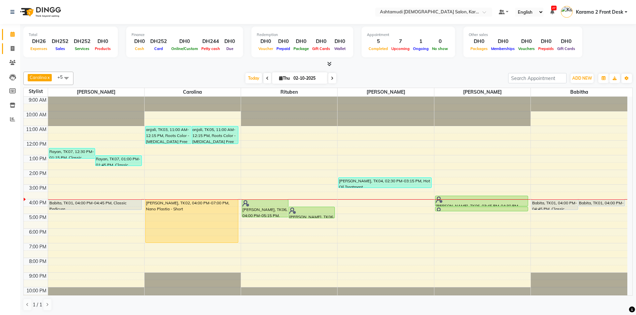
click at [11, 53] on link "Invoice" at bounding box center [10, 48] width 16 height 11
select select "service"
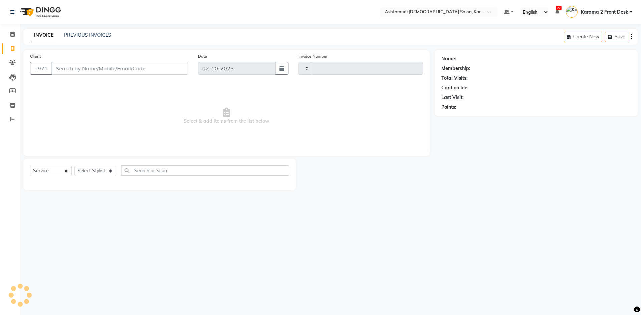
drag, startPoint x: 59, startPoint y: 62, endPoint x: 61, endPoint y: 67, distance: 4.9
click at [60, 64] on input "Client" at bounding box center [119, 68] width 137 height 13
type input "2394"
select select "7424"
type input "561320171"
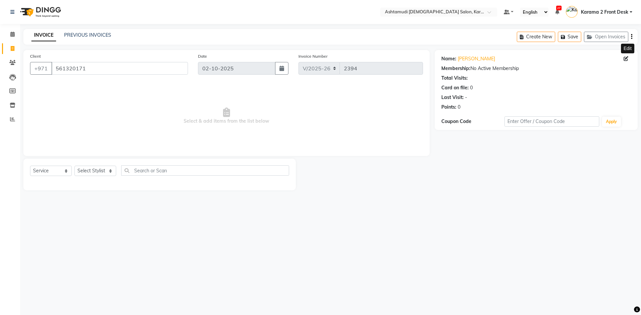
click at [624, 59] on icon at bounding box center [626, 58] width 5 height 5
select select "3798"
select select "female"
select select "50641"
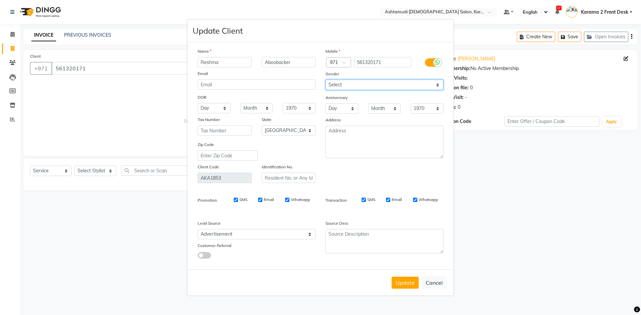
click at [334, 82] on select "Select Male Female Other Prefer Not To Say" at bounding box center [384, 85] width 118 height 10
click at [250, 74] on div "Email" at bounding box center [257, 74] width 128 height 9
click at [12, 33] on ngb-modal-window "Update Client Name Reshma Aboobacker Email DOB Day 01 02 03 04 05 06 07 08 09 1…" at bounding box center [320, 157] width 641 height 315
drag, startPoint x: 441, startPoint y: 286, endPoint x: 439, endPoint y: 283, distance: 3.6
click at [440, 284] on button "Cancel" at bounding box center [434, 283] width 26 height 13
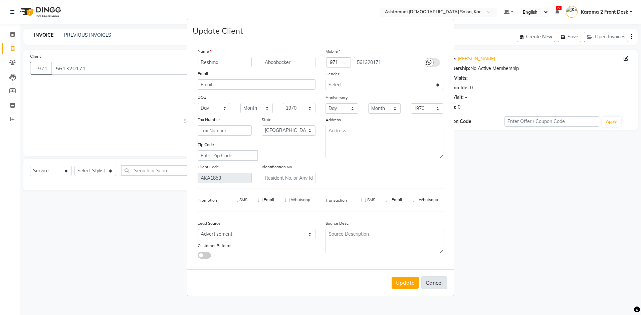
select select
select select "null"
select select
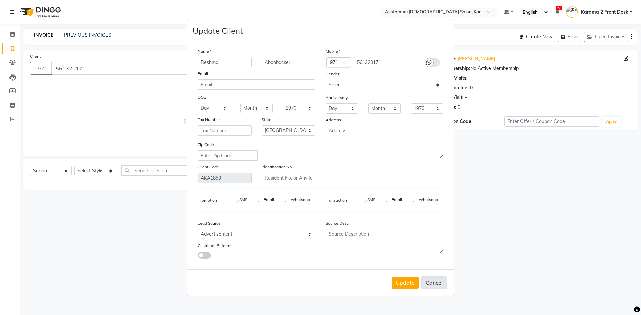
select select
checkbox input "false"
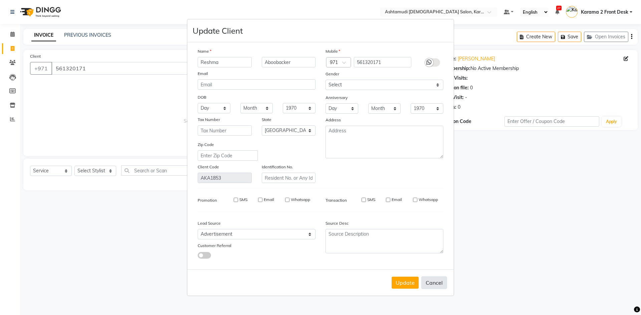
checkbox input "false"
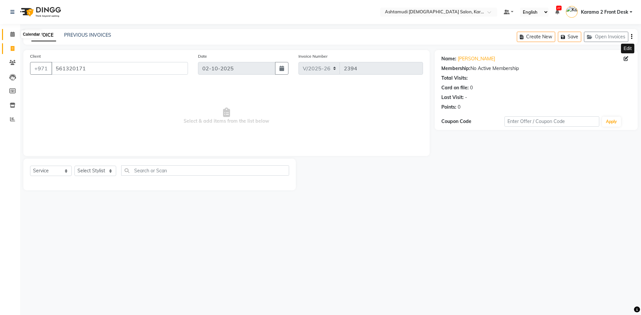
click at [14, 32] on icon at bounding box center [12, 34] width 4 height 5
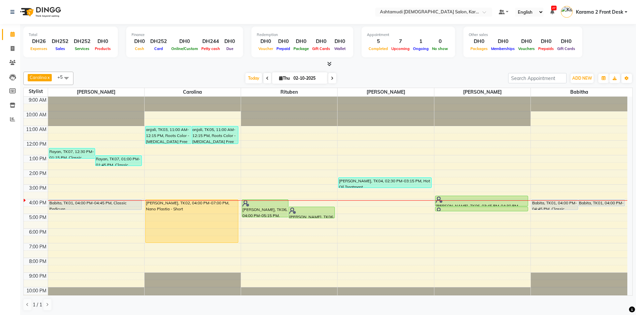
drag, startPoint x: 145, startPoint y: 13, endPoint x: 142, endPoint y: 8, distance: 6.1
click at [145, 13] on nav "Select Location × Ashtamudi Ladies Salon, Karama 2 Default Panel My Panel Engli…" at bounding box center [318, 12] width 636 height 24
click at [181, 7] on nav "Select Location × Ashtamudi [DEMOGRAPHIC_DATA] Salon, Karama 2 Default Panel My…" at bounding box center [318, 12] width 636 height 24
click at [151, 75] on div "Today Thu 02-10-2025" at bounding box center [291, 78] width 428 height 10
click at [105, 27] on div "Total DH26 Expenses DH252 Sales DH252 Services DH0 Products" at bounding box center [70, 42] width 94 height 31
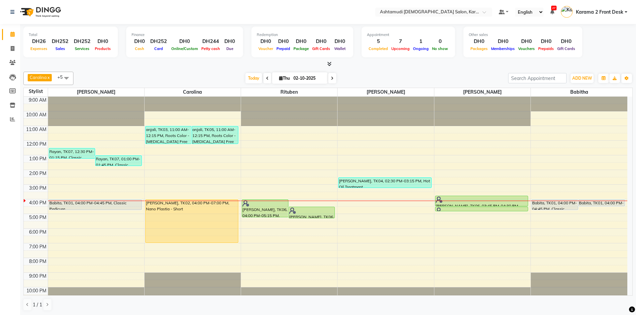
click at [182, 25] on div "Total DH26 Expenses DH252 Sales DH252 Services DH0 Products Finance DH0 Cash DH…" at bounding box center [327, 46] width 609 height 44
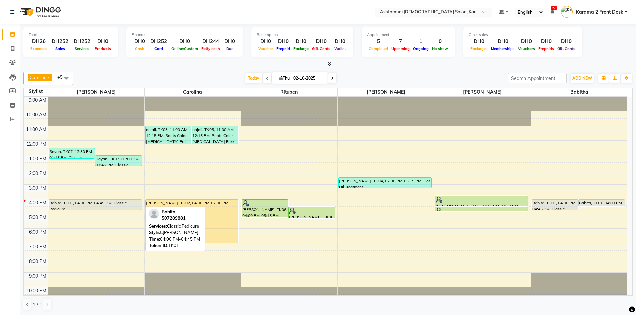
click at [65, 202] on div "Babita, TK01, 04:00 PM-04:45 PM, Classic Pedicure" at bounding box center [95, 205] width 92 height 10
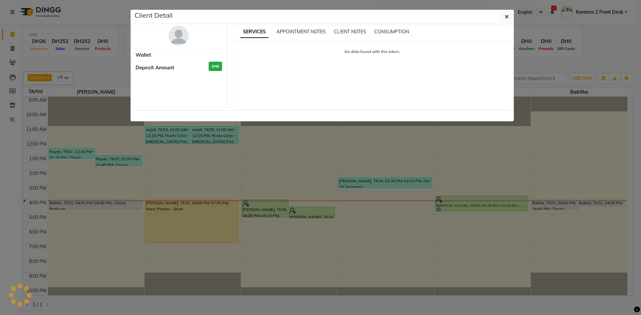
select select "7"
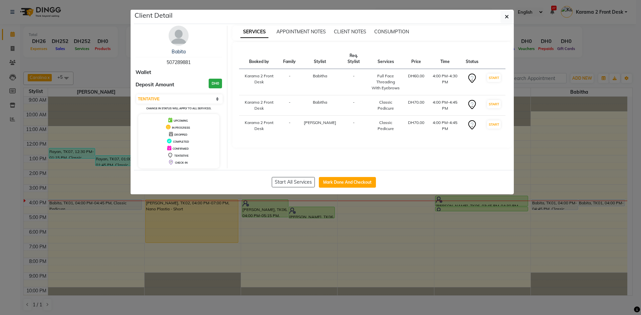
click at [178, 59] on span "507289881" at bounding box center [179, 62] width 24 height 6
copy span "507289881"
click at [508, 10] on button "button" at bounding box center [506, 16] width 13 height 13
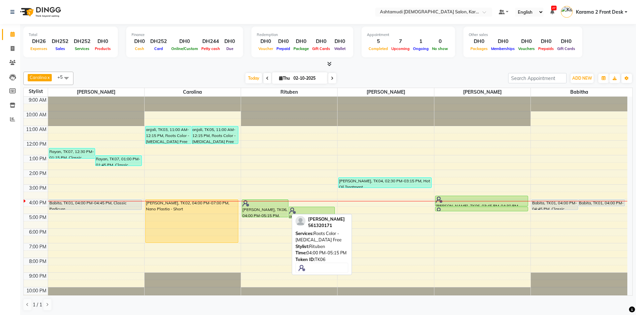
click at [277, 209] on div "[PERSON_NAME], TK06, 04:00 PM-05:15 PM, Roots Color - [MEDICAL_DATA] Free" at bounding box center [265, 208] width 46 height 17
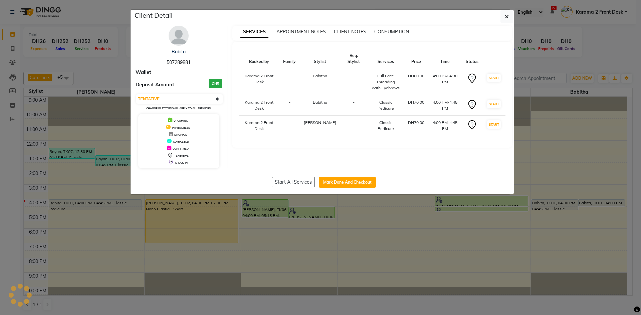
select select "5"
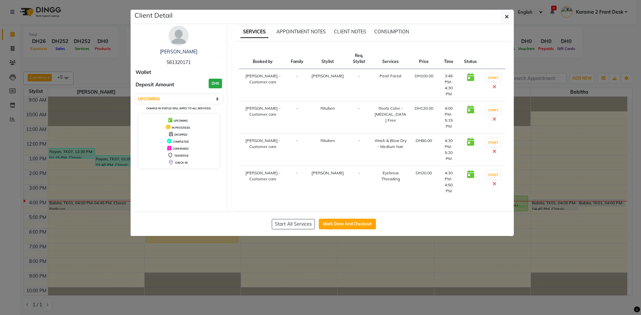
click at [177, 61] on span "561320171" at bounding box center [179, 62] width 24 height 6
copy span "561320171"
click at [497, 17] on div "Client Detail" at bounding box center [324, 17] width 380 height 14
click at [500, 16] on div "Client Detail" at bounding box center [324, 17] width 380 height 14
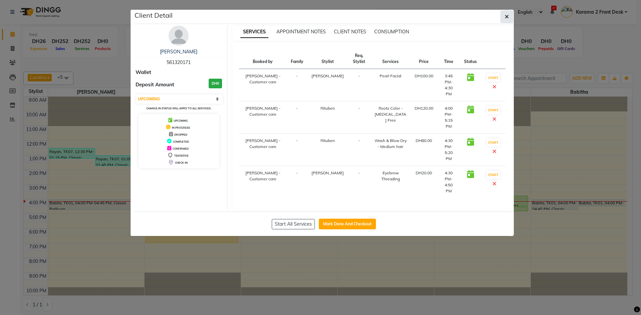
click at [501, 15] on button "button" at bounding box center [506, 16] width 13 height 13
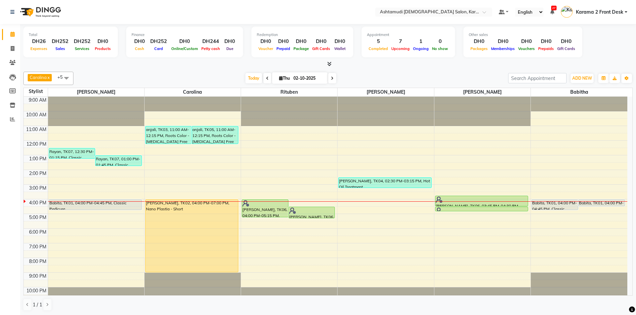
drag, startPoint x: 200, startPoint y: 242, endPoint x: 192, endPoint y: 271, distance: 29.7
click at [192, 271] on div "anjali, TK03, 11:00 AM-12:15 PM, Roots Color - [MEDICAL_DATA] Free anjali, TK05…" at bounding box center [193, 199] width 96 height 205
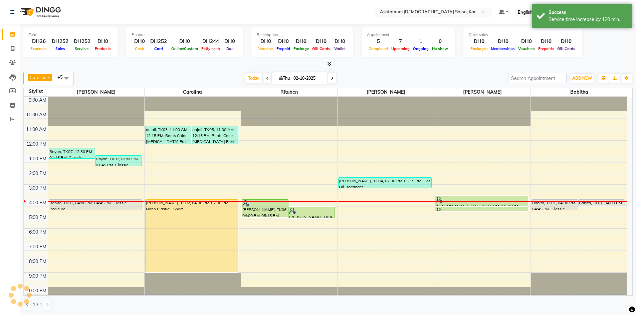
click at [200, 77] on div "Today Thu 02-10-2025" at bounding box center [291, 78] width 428 height 10
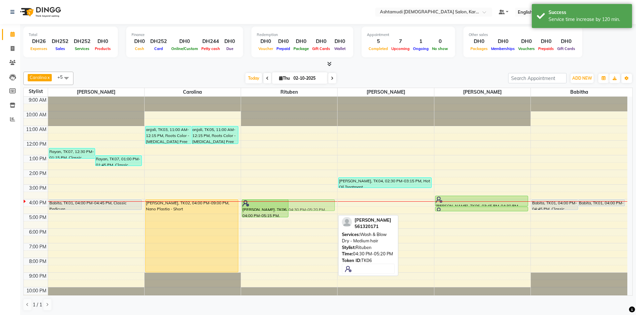
click at [303, 203] on div "[PERSON_NAME], TK06, 04:00 PM-05:15 PM, Roots Color - [MEDICAL_DATA] Free [PERS…" at bounding box center [289, 199] width 96 height 205
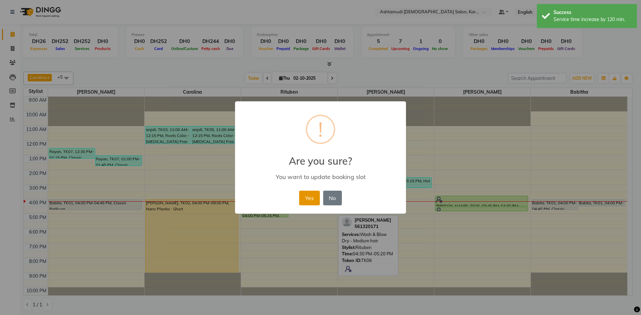
click at [316, 196] on button "Yes" at bounding box center [309, 198] width 20 height 15
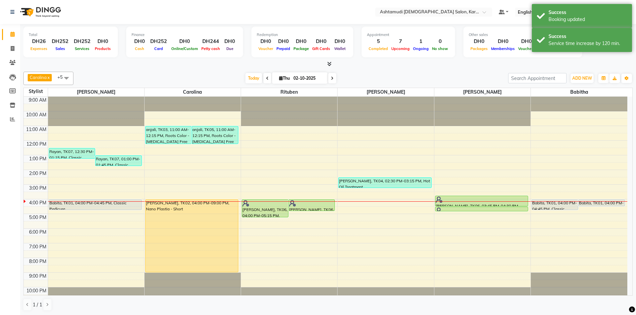
click at [193, 64] on div at bounding box center [327, 64] width 609 height 7
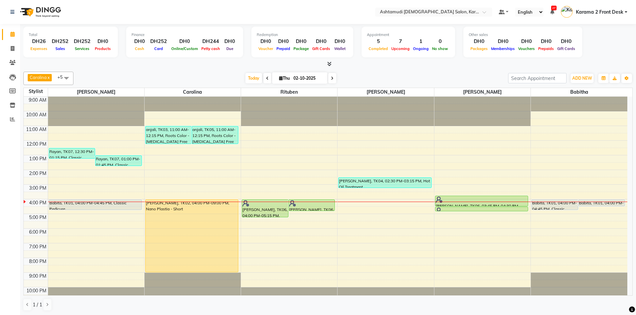
click at [142, 13] on nav "Select Location × Ashtamudi [DEMOGRAPHIC_DATA] Salon, Karama 2 Default Panel My…" at bounding box center [318, 12] width 636 height 24
drag, startPoint x: 449, startPoint y: 205, endPoint x: 449, endPoint y: 212, distance: 6.4
click at [449, 212] on div "[PERSON_NAME], TK06, 03:45 PM-04:30 PM, Pearl Facial [PERSON_NAME], TK06, 04:30…" at bounding box center [482, 199] width 96 height 205
click at [132, 69] on div "Total DH26 Expenses DH252 Sales DH252 Services DH0 Products Finance DH0 Cash DH…" at bounding box center [328, 170] width 616 height 292
click at [182, 21] on nav "Select Location × Ashtamudi [DEMOGRAPHIC_DATA] Salon, Karama 2 Default Panel My…" at bounding box center [318, 12] width 636 height 24
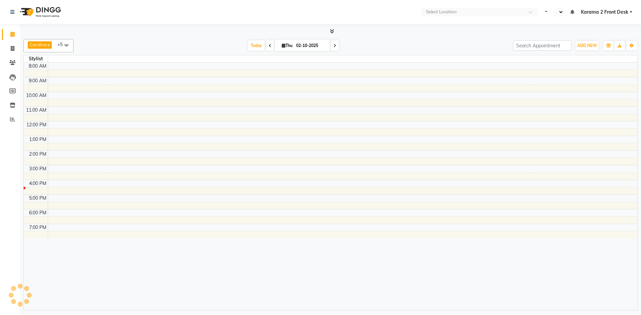
select select "en"
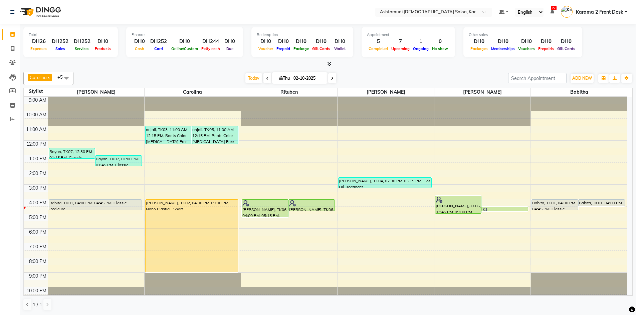
click at [183, 12] on nav "Select Location × Ashtamudi [DEMOGRAPHIC_DATA] Salon, Karama 2 Default Panel My…" at bounding box center [318, 12] width 636 height 24
click at [188, 65] on div at bounding box center [327, 64] width 609 height 7
click at [180, 66] on div at bounding box center [327, 64] width 609 height 7
drag, startPoint x: 202, startPoint y: 4, endPoint x: 180, endPoint y: 0, distance: 22.5
click at [202, 4] on nav "Select Location × Ashtamudi [DEMOGRAPHIC_DATA] Salon, Karama 2 Default Panel My…" at bounding box center [318, 12] width 636 height 24
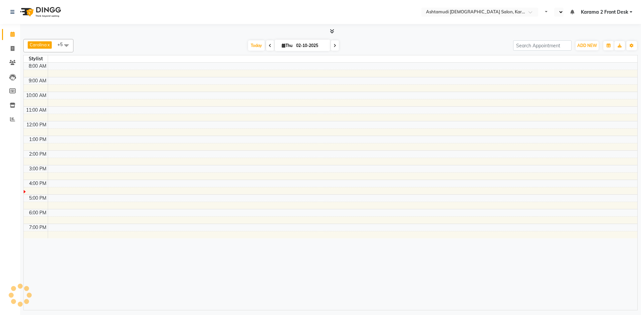
select select "en"
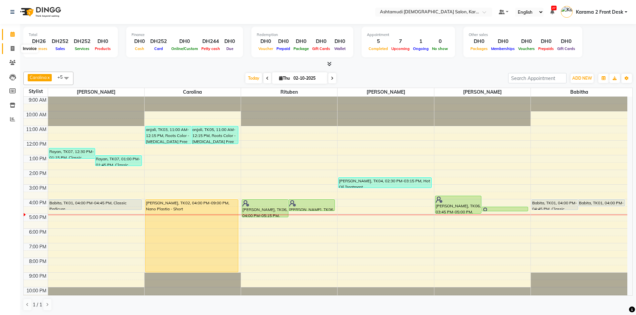
drag, startPoint x: 10, startPoint y: 49, endPoint x: 38, endPoint y: 46, distance: 28.6
click at [10, 49] on span at bounding box center [13, 49] width 12 height 8
select select "service"
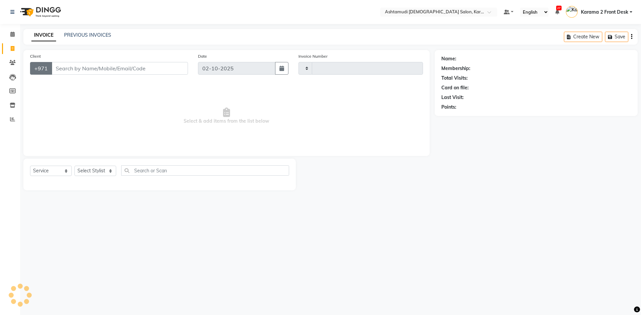
type input "2394"
select select "7424"
click at [60, 68] on input "Client" at bounding box center [119, 68] width 137 height 13
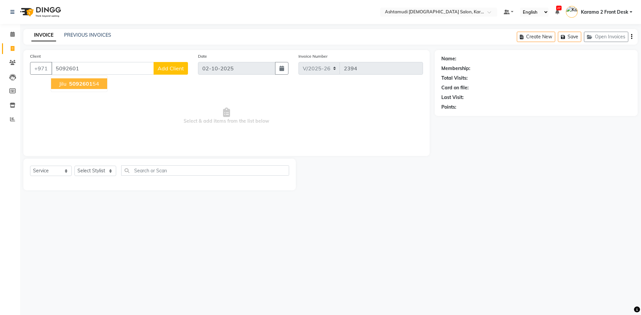
click at [77, 80] on span "5092601" at bounding box center [80, 83] width 23 height 7
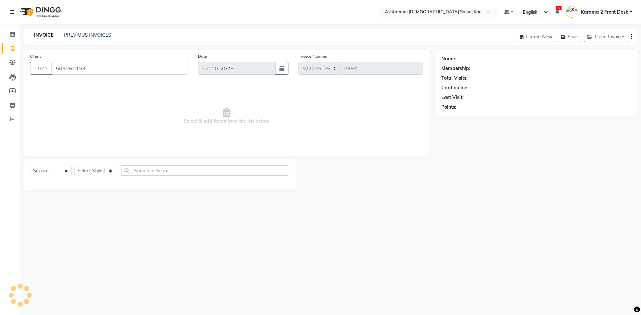
type input "509260154"
select select "1: Object"
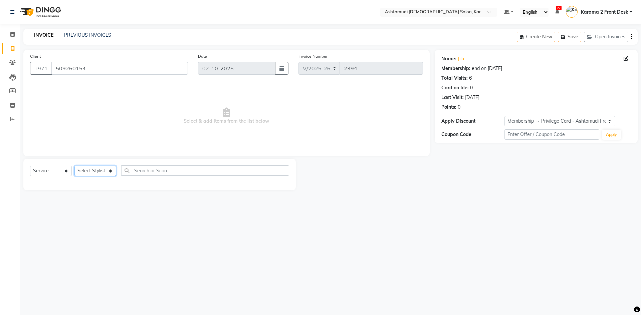
click at [84, 173] on select "Select Stylist Babitha Carolina [PERSON_NAME] [PERSON_NAME] 2 Front Desk [PERSO…" at bounding box center [95, 171] width 42 height 10
select select "81973"
click at [74, 166] on select "Select Stylist Babitha Carolina [PERSON_NAME] [PERSON_NAME] 2 Front Desk [PERSO…" at bounding box center [95, 171] width 42 height 10
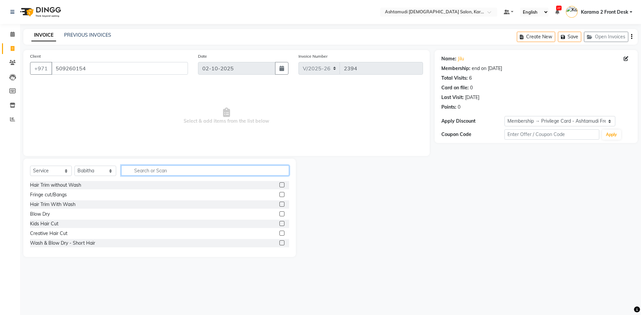
click at [142, 170] on input "text" at bounding box center [205, 171] width 168 height 10
type input "eye"
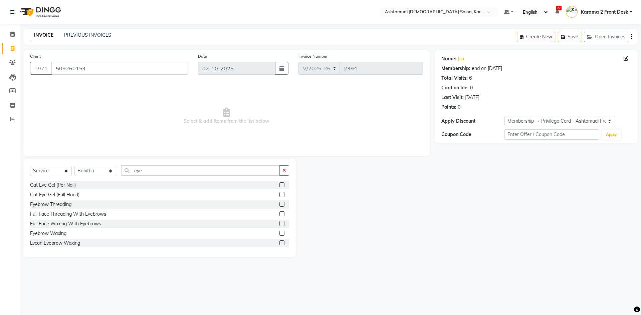
click at [279, 206] on label at bounding box center [281, 204] width 5 height 5
click at [279, 206] on input "checkbox" at bounding box center [281, 205] width 4 height 4
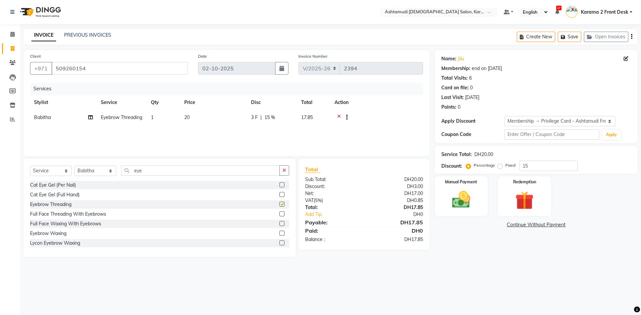
checkbox input "false"
drag, startPoint x: 466, startPoint y: 190, endPoint x: 481, endPoint y: 190, distance: 15.0
click at [466, 190] on img at bounding box center [461, 200] width 31 height 22
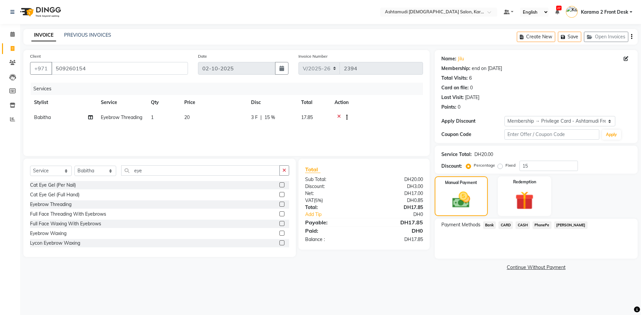
click at [506, 222] on span "CARD" at bounding box center [505, 226] width 14 height 8
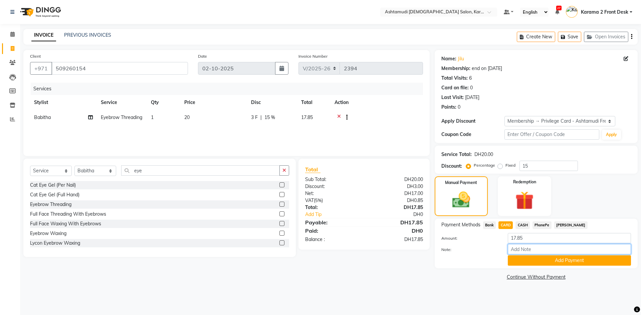
click at [544, 248] on input "Note:" at bounding box center [569, 249] width 123 height 10
type input "[PERSON_NAME]"
click at [548, 260] on button "Add Payment" at bounding box center [569, 261] width 123 height 10
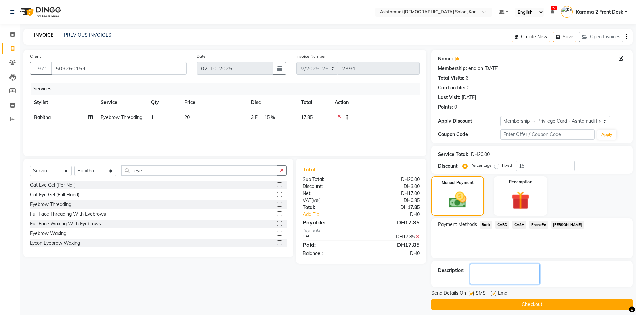
click at [534, 271] on textarea at bounding box center [504, 274] width 69 height 21
click at [470, 293] on label at bounding box center [471, 293] width 5 height 5
click at [470, 293] on input "checkbox" at bounding box center [471, 294] width 4 height 4
checkbox input "false"
click at [495, 291] on label at bounding box center [493, 293] width 5 height 5
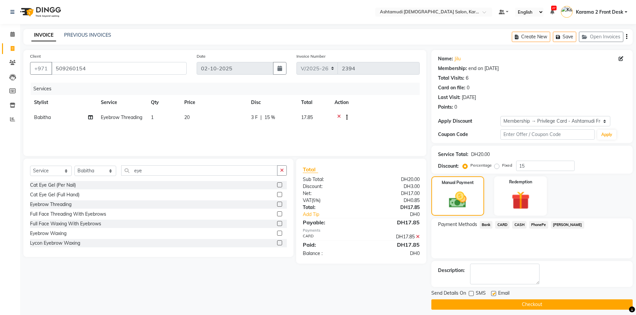
click at [495, 292] on input "checkbox" at bounding box center [493, 294] width 4 height 4
checkbox input "false"
click at [497, 271] on textarea at bounding box center [504, 274] width 69 height 21
click at [480, 281] on textarea at bounding box center [504, 274] width 69 height 21
click at [490, 268] on textarea at bounding box center [504, 274] width 69 height 21
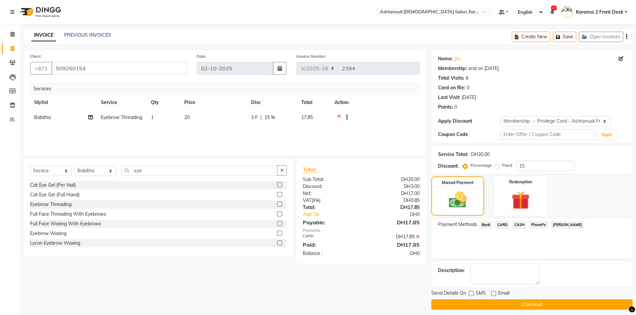
click at [357, 127] on td at bounding box center [374, 118] width 89 height 16
click at [499, 277] on textarea at bounding box center [504, 274] width 69 height 21
click at [374, 124] on td at bounding box center [374, 118] width 89 height 16
click at [491, 270] on textarea at bounding box center [504, 274] width 69 height 21
click at [491, 309] on button "Checkout" at bounding box center [531, 305] width 201 height 10
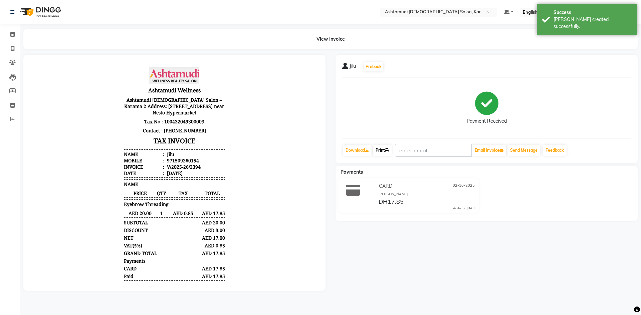
click at [387, 151] on icon at bounding box center [387, 151] width 4 height 4
drag, startPoint x: 18, startPoint y: 34, endPoint x: 16, endPoint y: 26, distance: 8.9
click at [17, 35] on span at bounding box center [13, 35] width 12 height 8
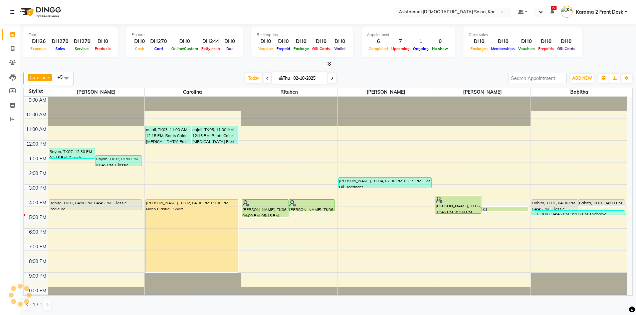
select select "en"
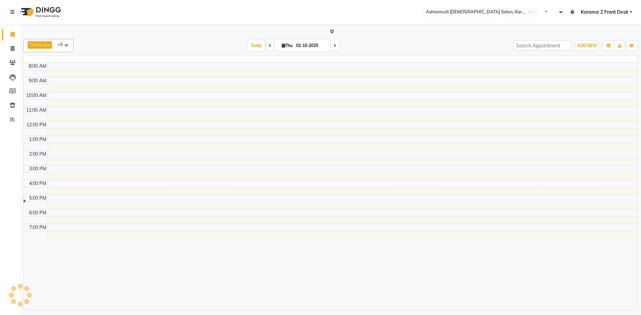
select select "en"
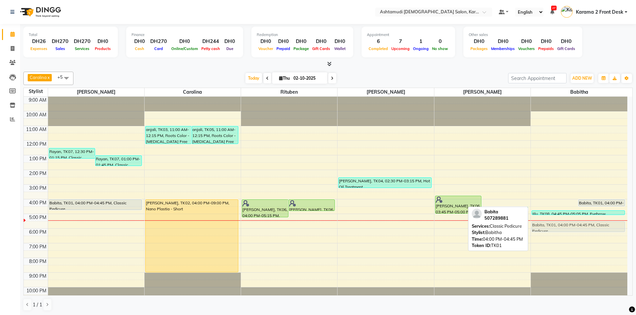
drag, startPoint x: 567, startPoint y: 204, endPoint x: 556, endPoint y: 222, distance: 21.1
click at [559, 222] on div "Babita, TK01, 04:00 PM-04:45 PM, Classic Pedicure Babita, TK01, 04:00 PM-04:30 …" at bounding box center [579, 199] width 96 height 205
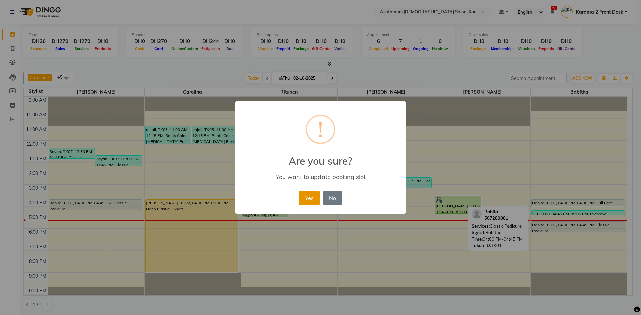
click at [311, 198] on button "Yes" at bounding box center [309, 198] width 20 height 15
